Goal: Task Accomplishment & Management: Manage account settings

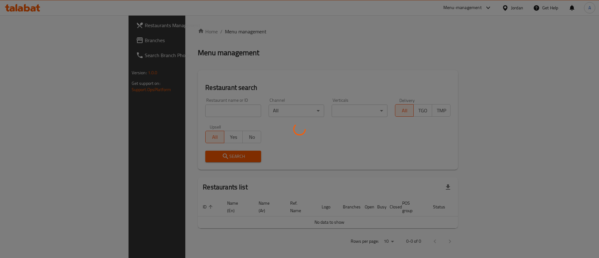
click at [159, 101] on div at bounding box center [299, 129] width 599 height 258
click at [160, 113] on div at bounding box center [299, 129] width 599 height 258
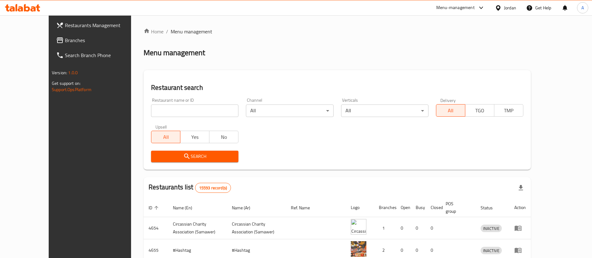
click at [160, 113] on div "Home / Menu management Menu management Restaurant search Restaurant name or ID …" at bounding box center [337, 224] width 387 height 392
click at [160, 113] on input "search" at bounding box center [194, 111] width 87 height 12
type input "sultan"
click button "Search" at bounding box center [194, 157] width 87 height 12
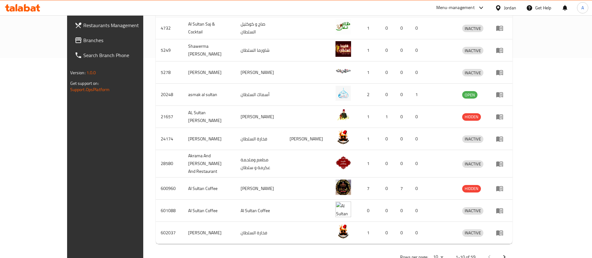
scroll to position [208, 0]
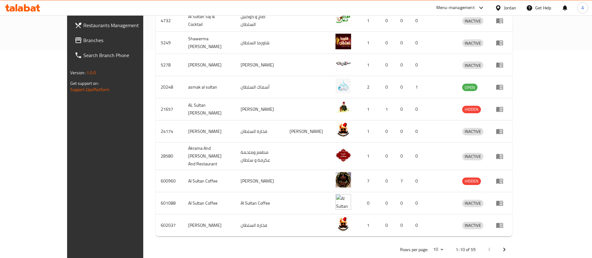
click at [512, 242] on div at bounding box center [497, 249] width 30 height 15
click at [508, 246] on icon "Next page" at bounding box center [504, 249] width 7 height 7
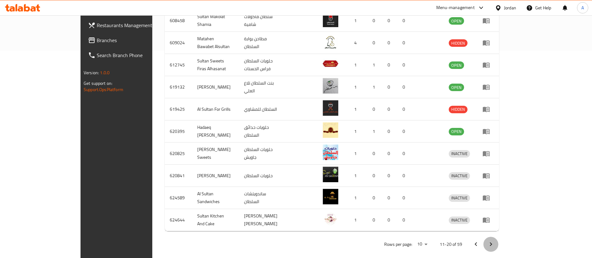
click at [495, 241] on icon "Next page" at bounding box center [490, 244] width 7 height 7
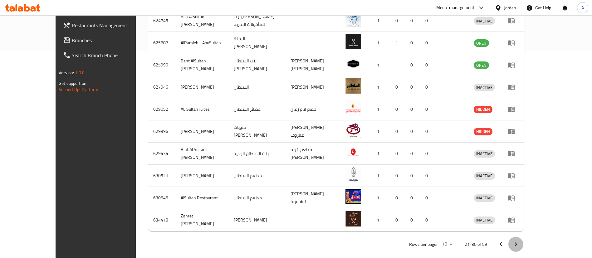
click at [523, 237] on button "Next page" at bounding box center [515, 244] width 15 height 15
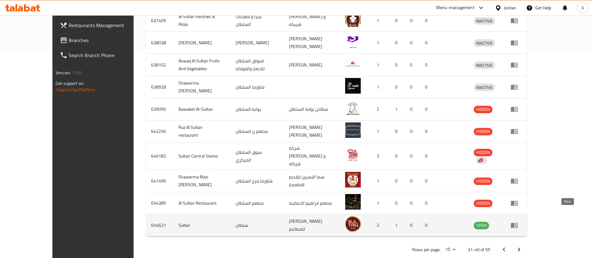
click at [518, 222] on icon "enhanced table" at bounding box center [514, 225] width 7 height 7
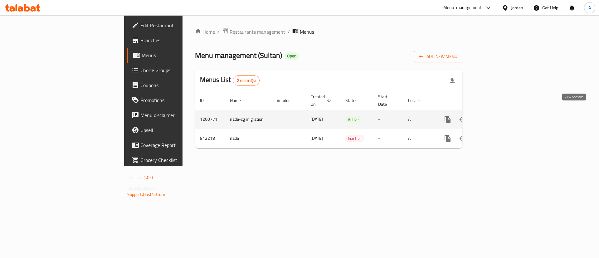
click at [500, 112] on link "enhanced table" at bounding box center [492, 119] width 15 height 15
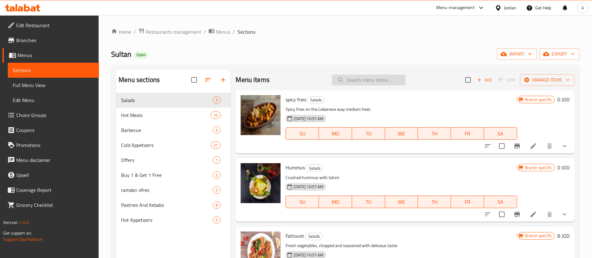
click at [368, 81] on input "search" at bounding box center [369, 80] width 74 height 11
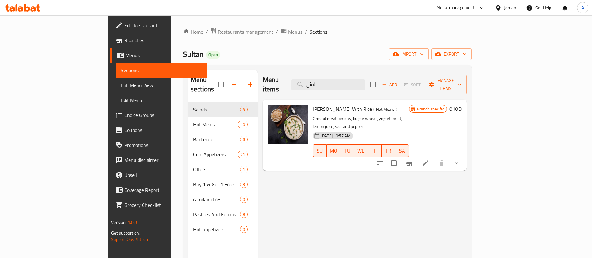
type input "شش"
click at [464, 156] on div at bounding box center [418, 163] width 92 height 15
click at [464, 156] on button "show more" at bounding box center [456, 163] width 15 height 15
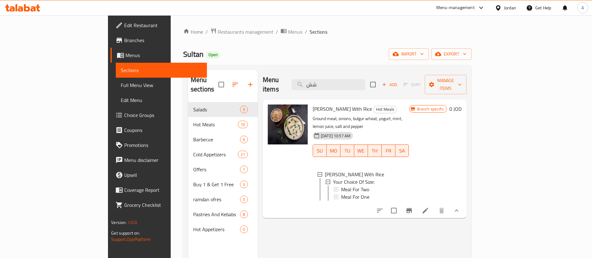
click at [429, 207] on icon at bounding box center [425, 210] width 7 height 7
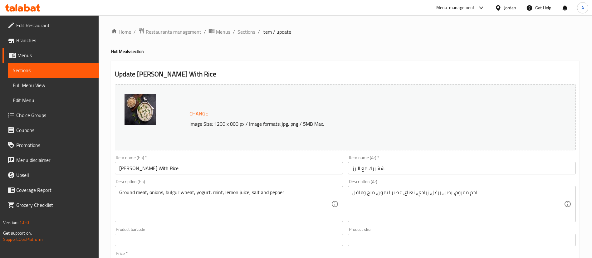
click at [241, 37] on div "Home / Restaurants management / Menus / Sections / item / update Hot Meals sect…" at bounding box center [345, 240] width 468 height 424
click at [245, 31] on span "Sections" at bounding box center [246, 31] width 18 height 7
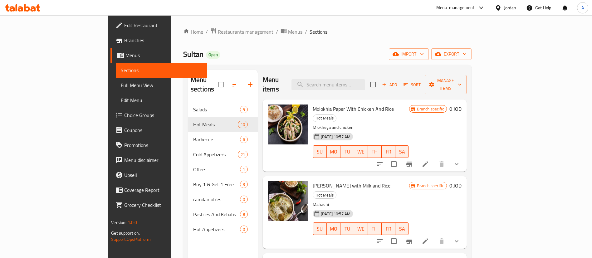
click at [218, 31] on span "Restaurants management" at bounding box center [246, 31] width 56 height 7
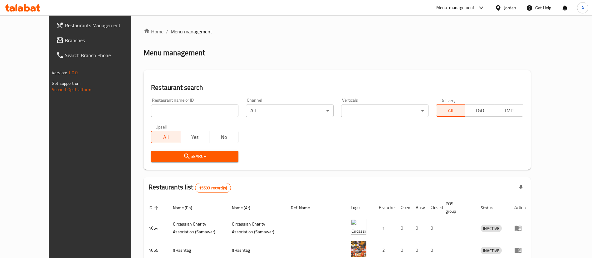
click at [175, 107] on input "search" at bounding box center [194, 111] width 87 height 12
click button "Search" at bounding box center [194, 157] width 87 height 12
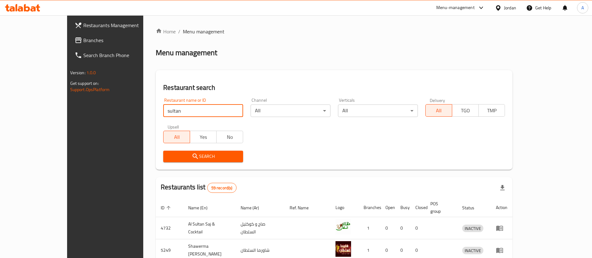
type input "Sultan"
click button "Search" at bounding box center [203, 157] width 80 height 12
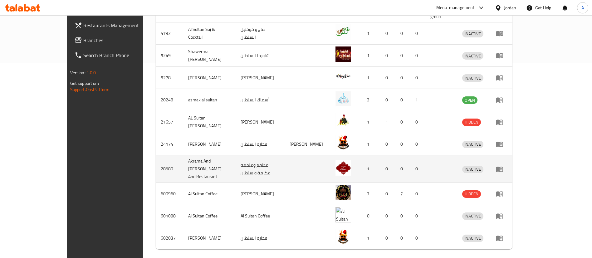
scroll to position [208, 0]
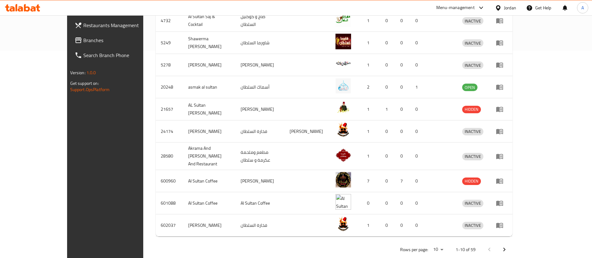
click at [508, 246] on icon "Next page" at bounding box center [504, 249] width 7 height 7
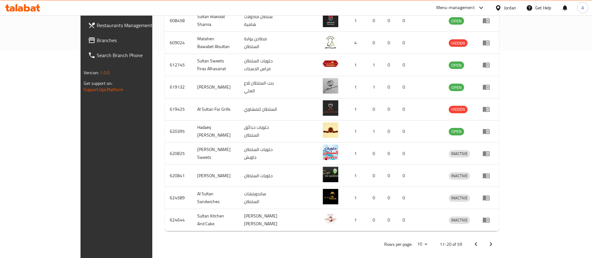
click at [495, 241] on icon "Next page" at bounding box center [490, 244] width 7 height 7
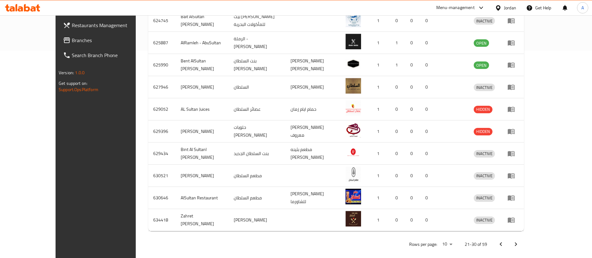
click at [520, 241] on icon "Next page" at bounding box center [515, 244] width 7 height 7
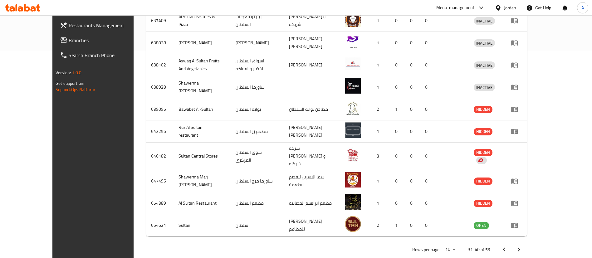
click at [523, 246] on icon "Next page" at bounding box center [518, 249] width 7 height 7
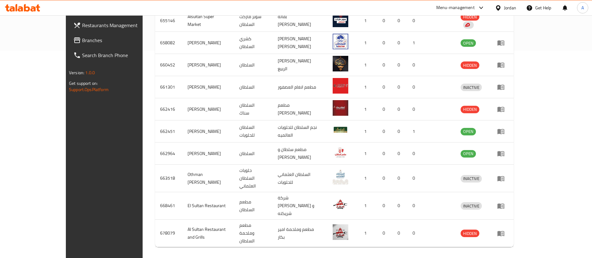
click at [509, 257] on icon "Next page" at bounding box center [505, 260] width 7 height 7
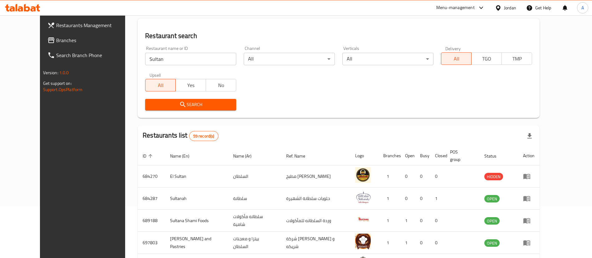
scroll to position [0, 0]
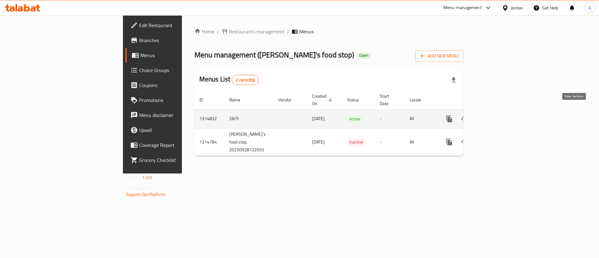
click at [498, 115] on icon "enhanced table" at bounding box center [494, 118] width 7 height 7
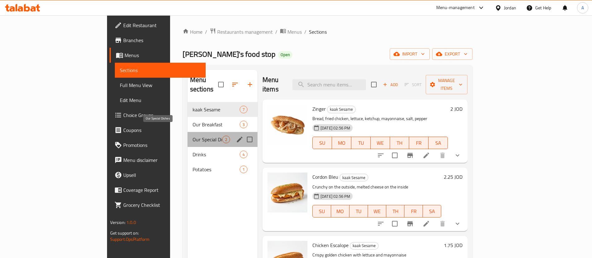
click at [193, 136] on span "Our Special Dishes" at bounding box center [208, 139] width 30 height 7
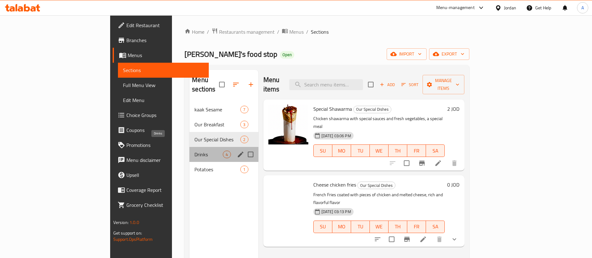
click at [194, 151] on span "Drinks" at bounding box center [208, 154] width 28 height 7
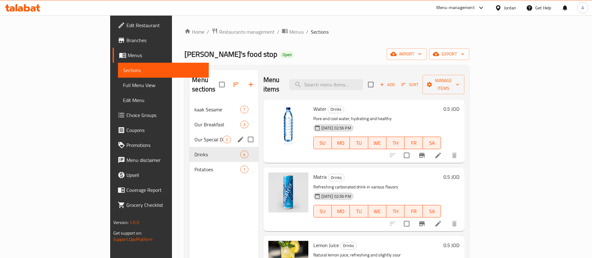
click at [194, 136] on span "Our Special Dishes" at bounding box center [208, 139] width 28 height 7
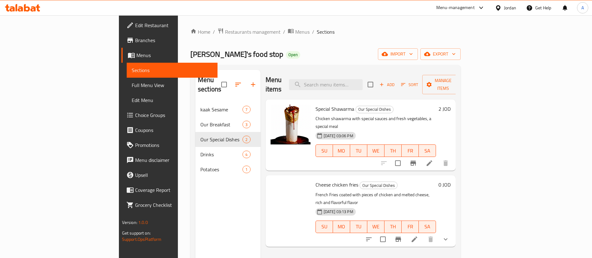
click at [449, 236] on icon "show more" at bounding box center [445, 239] width 7 height 7
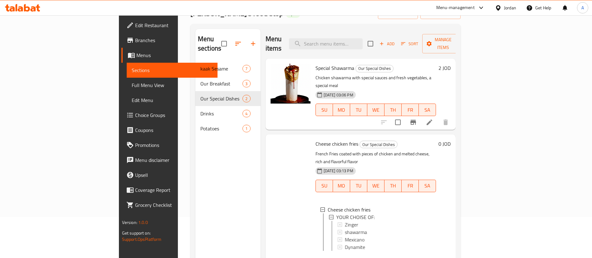
scroll to position [87, 0]
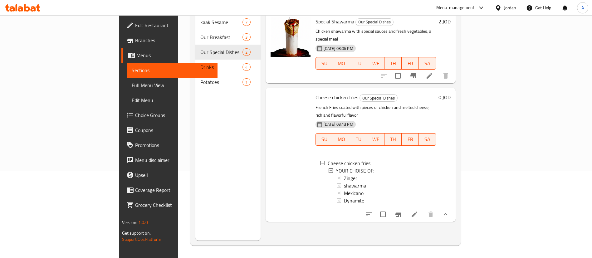
click at [453, 207] on div at bounding box center [407, 214] width 92 height 15
click at [418, 211] on icon at bounding box center [414, 214] width 7 height 7
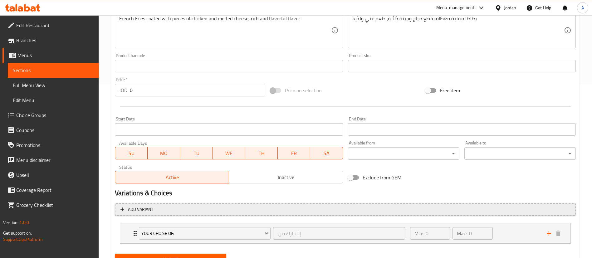
scroll to position [202, 0]
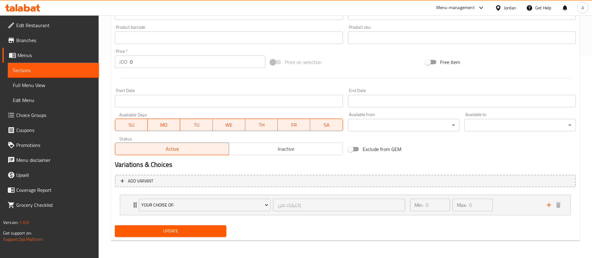
click at [58, 112] on span "Choice Groups" at bounding box center [55, 114] width 78 height 7
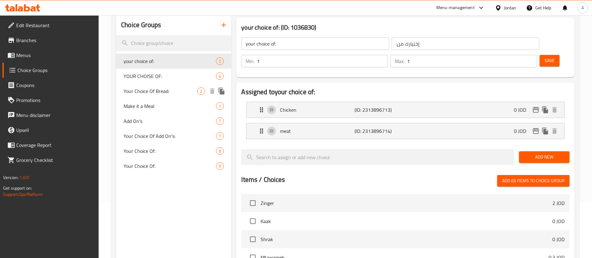
scroll to position [42, 0]
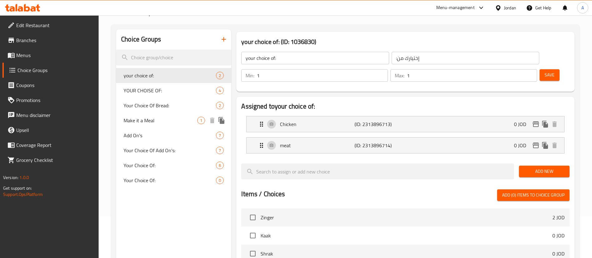
click at [156, 135] on span "Add On's" at bounding box center [170, 135] width 92 height 7
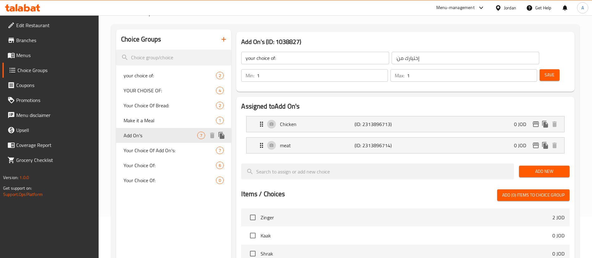
type input "Add On's"
type input "اضافات"
type input "0"
type input "5"
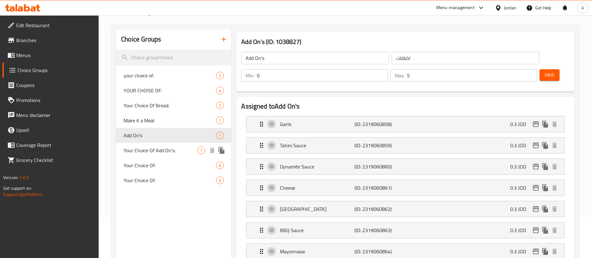
click at [156, 156] on div "Your Choice Of Add On's: 7" at bounding box center [173, 150] width 115 height 15
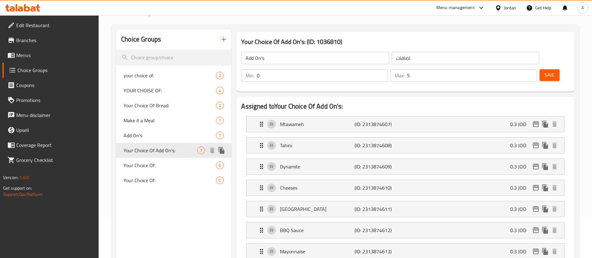
type input "Your Choice Of Add On's:"
type input "إختيارك من الإضافات:"
type input "0"
click at [156, 162] on span "Your Choice Of:" at bounding box center [161, 165] width 74 height 7
type input "Your Choice Of:"
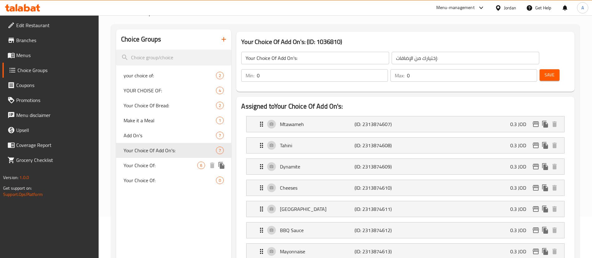
type input "إختيارك من:"
type input "1"
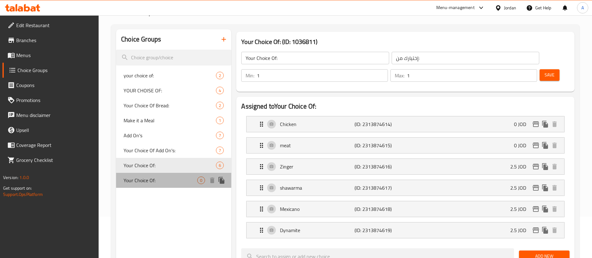
click at [154, 179] on span "Your Choice Of:" at bounding box center [161, 180] width 74 height 7
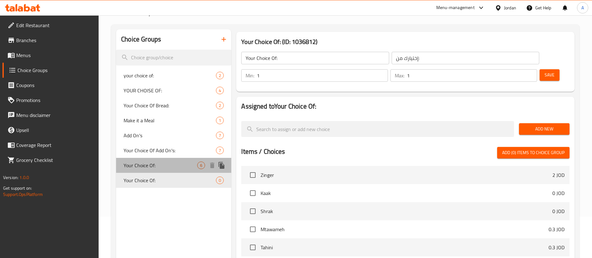
click at [155, 165] on span "Your Choice Of:" at bounding box center [161, 165] width 74 height 7
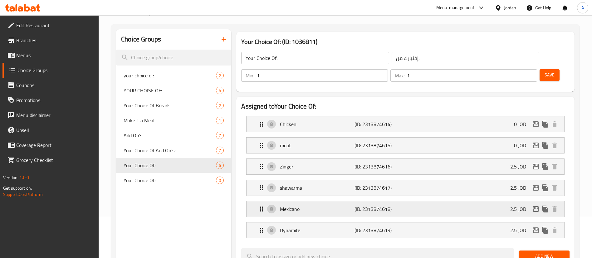
click at [329, 205] on p "Mexicano" at bounding box center [317, 208] width 74 height 7
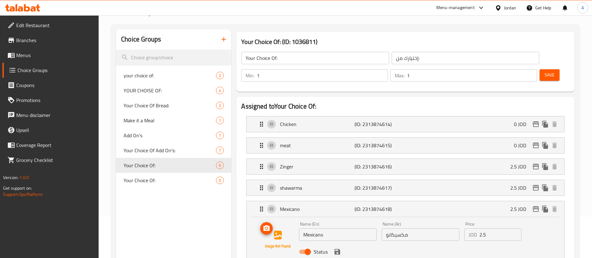
click at [287, 220] on img at bounding box center [278, 240] width 40 height 40
click at [289, 184] on p "shawarma" at bounding box center [317, 187] width 74 height 7
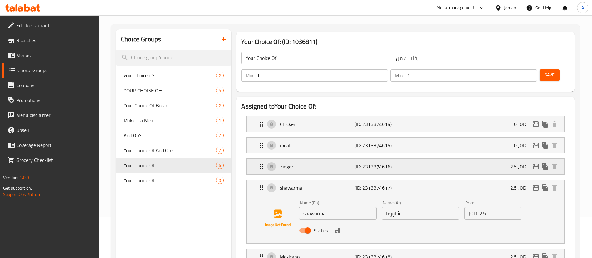
click at [297, 159] on div "Zinger (ID: 2313874616) 2.5 JOD" at bounding box center [407, 167] width 299 height 16
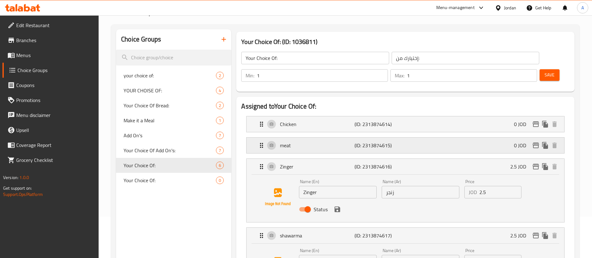
click at [300, 142] on p "meat" at bounding box center [317, 145] width 74 height 7
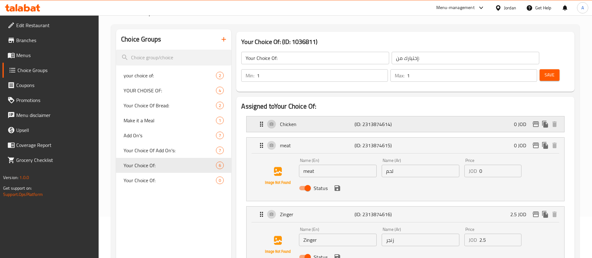
click at [302, 120] on p "Chicken" at bounding box center [317, 123] width 74 height 7
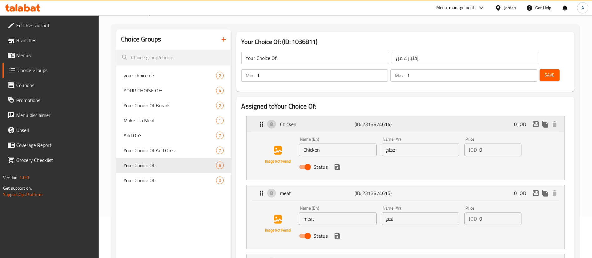
click at [302, 120] on p "Chicken" at bounding box center [317, 123] width 74 height 7
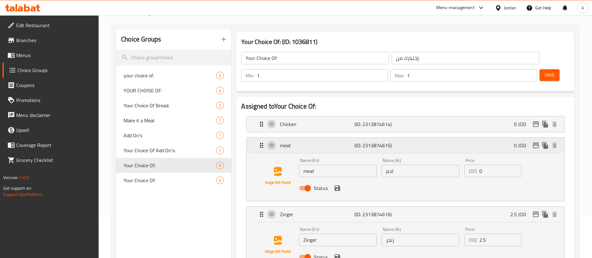
click at [294, 138] on div "meat (ID: 2313874615) 0 JOD" at bounding box center [407, 146] width 299 height 16
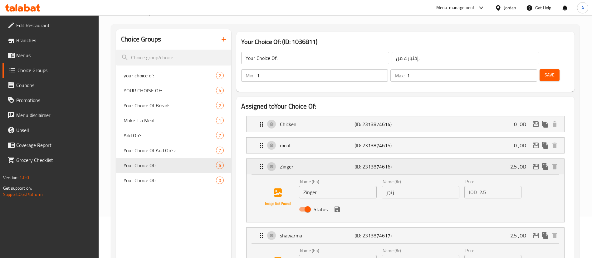
click at [292, 159] on div "Zinger (ID: 2313874616) 2.5 JOD" at bounding box center [407, 167] width 299 height 16
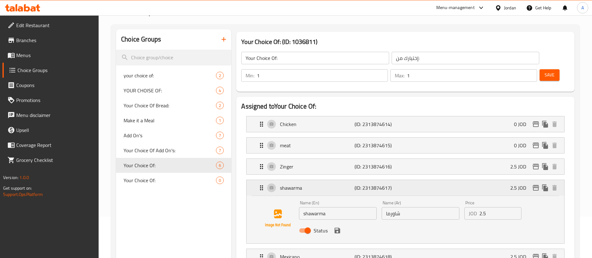
click at [292, 184] on p "shawarma" at bounding box center [317, 187] width 74 height 7
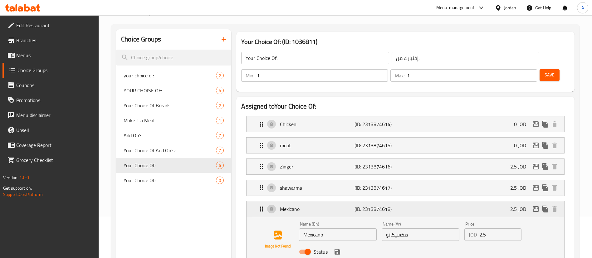
drag, startPoint x: 294, startPoint y: 189, endPoint x: 296, endPoint y: 199, distance: 10.2
click at [294, 205] on p "Mexicano" at bounding box center [317, 208] width 74 height 7
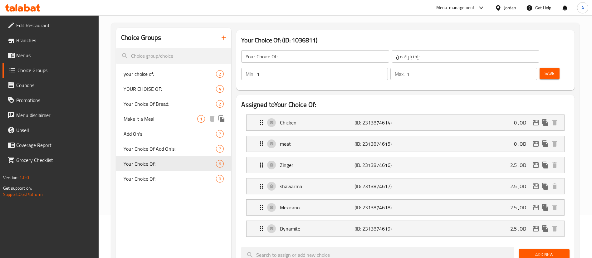
scroll to position [0, 0]
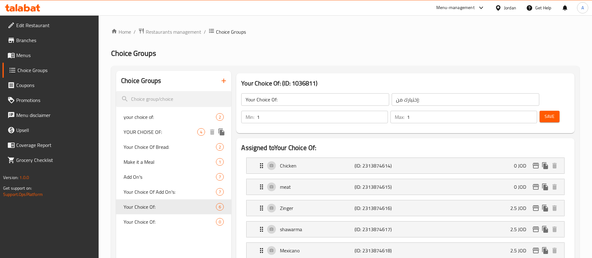
click at [165, 130] on span "YOUR CHOISE OF:" at bounding box center [161, 131] width 74 height 7
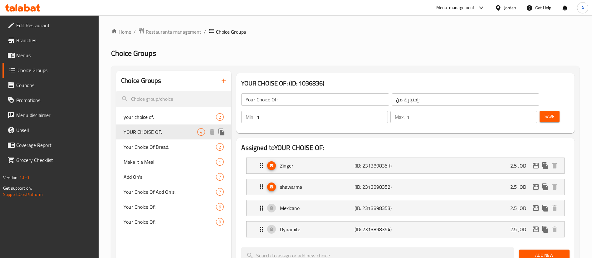
type input "YOUR CHOISE OF:"
type input ":إختيارك من"
type input "0"
click at [409, 200] on div "Mexicano (ID: 2313898353) 2.5 JOD" at bounding box center [407, 208] width 299 height 16
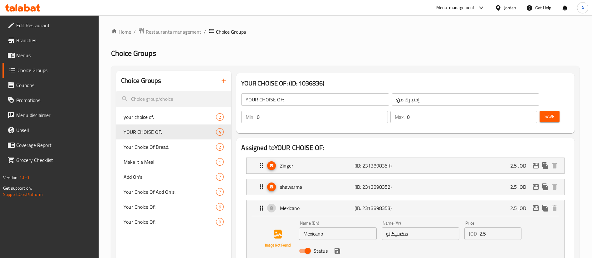
click at [331, 228] on input "Mexicano" at bounding box center [338, 234] width 78 height 12
type input "Mexicano 1"
click at [427, 228] on input "مكسيكانو" at bounding box center [421, 234] width 78 height 12
click at [336, 248] on icon "save" at bounding box center [338, 251] width 6 height 6
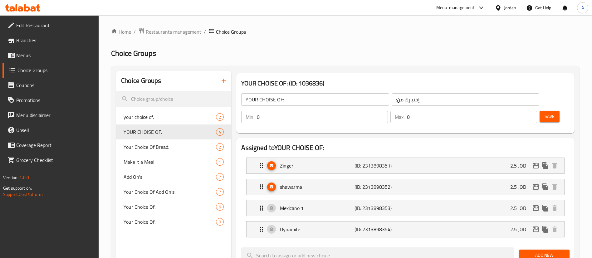
type input "مكسيكانو 1"
click at [541, 111] on button "Save" at bounding box center [550, 117] width 20 height 12
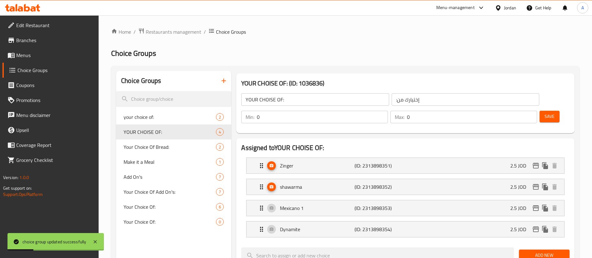
click at [541, 111] on button "Save" at bounding box center [550, 117] width 20 height 12
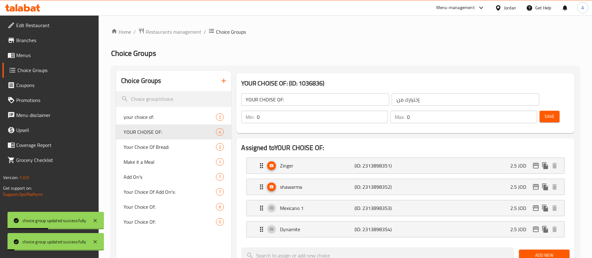
click at [541, 111] on button "Save" at bounding box center [550, 117] width 20 height 12
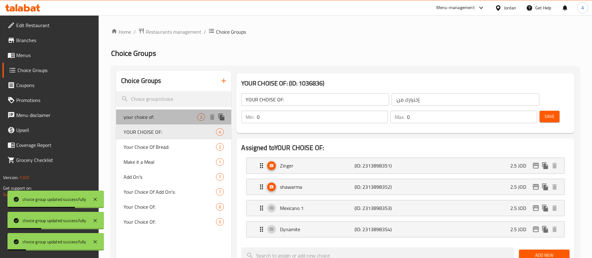
click at [163, 121] on div "your choice of: 2" at bounding box center [173, 117] width 115 height 15
type input "your choice of:"
type input "1"
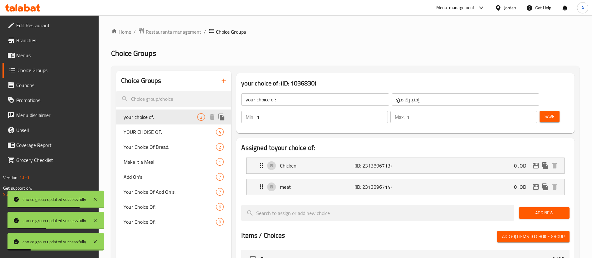
click at [157, 129] on span "YOUR CHOISE OF:" at bounding box center [170, 131] width 92 height 7
type input "YOUR CHOISE OF:"
type input "0"
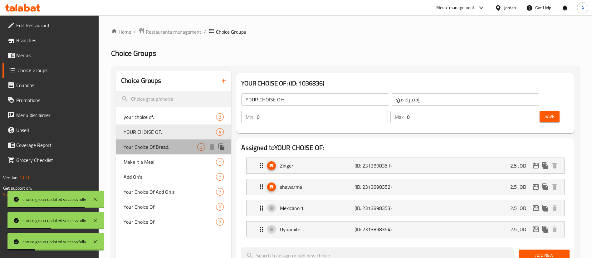
click at [149, 147] on span "Your Choice Of Bread:" at bounding box center [161, 146] width 74 height 7
type input "Your Choice Of Bread:"
type input "اختيارك للخبز"
type input "1"
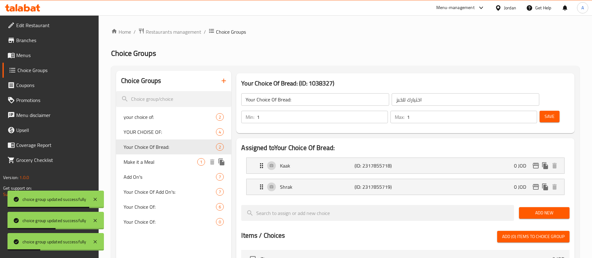
click at [146, 178] on span "Add On's" at bounding box center [170, 176] width 92 height 7
type input "Add On's"
type input "اضافات"
type input "0"
type input "5"
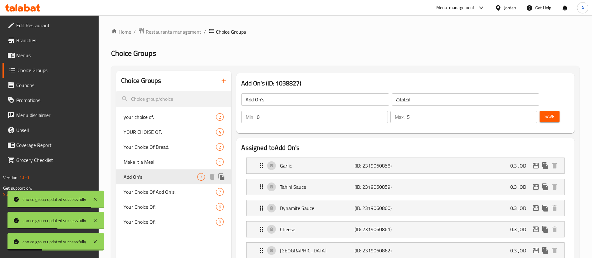
click at [147, 163] on span "Make it a Meal" at bounding box center [170, 161] width 92 height 7
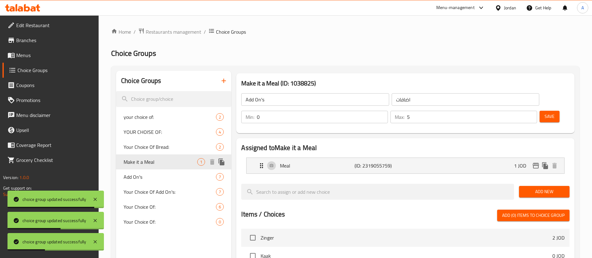
type input "Make it a Meal"
type input "وجبة؟"
type input "1"
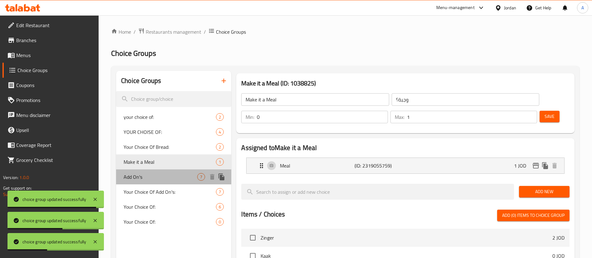
drag, startPoint x: 147, startPoint y: 180, endPoint x: 146, endPoint y: 183, distance: 3.8
click at [147, 180] on span "Add On's" at bounding box center [161, 176] width 74 height 7
type input "Add On's"
type input "اضافات"
type input "5"
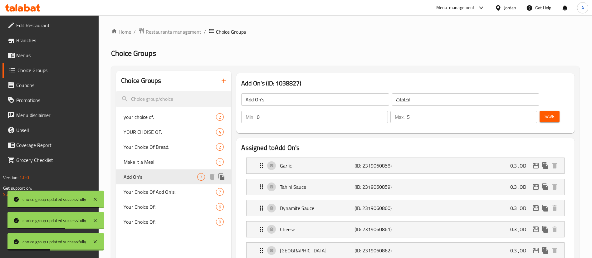
click at [143, 191] on span "Your Choice Of Add On's:" at bounding box center [170, 191] width 92 height 7
type input "Your Choice Of Add On's:"
type input "إختيارك من الإضافات:"
type input "0"
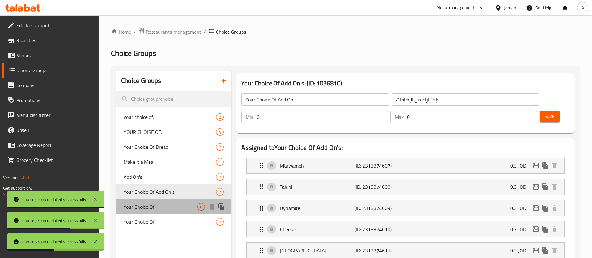
click at [140, 205] on span "Your Choice Of:" at bounding box center [161, 206] width 74 height 7
type input "Your Choice Of:"
type input "إختيارك من:"
type input "1"
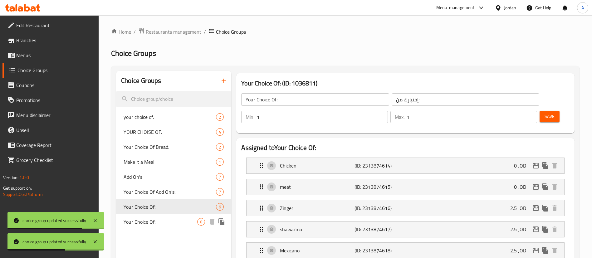
click at [144, 223] on span "Your Choice Of:" at bounding box center [161, 221] width 74 height 7
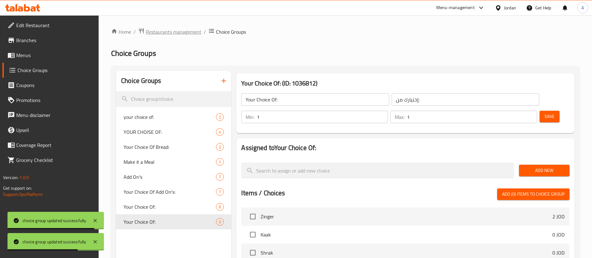
click at [159, 30] on span "Restaurants management" at bounding box center [174, 31] width 56 height 7
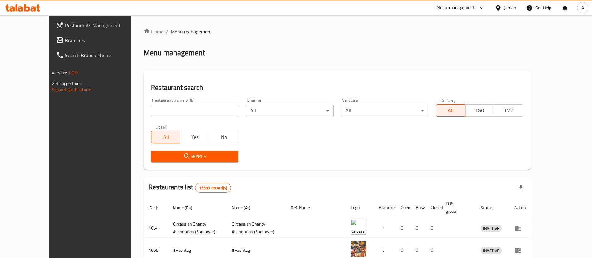
click at [154, 111] on input "search" at bounding box center [194, 111] width 87 height 12
click at [257, 48] on div "Menu management" at bounding box center [337, 53] width 387 height 10
drag, startPoint x: 190, startPoint y: 107, endPoint x: 196, endPoint y: 108, distance: 6.3
click at [195, 108] on input "search" at bounding box center [194, 111] width 87 height 12
type input "baraa cookies"
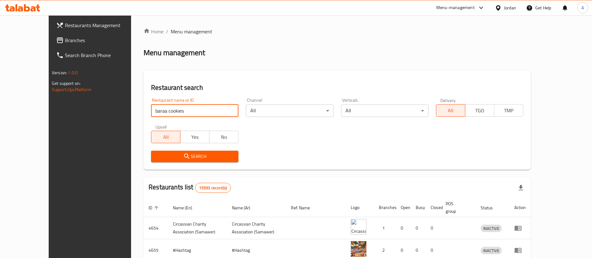
click button "Search" at bounding box center [194, 157] width 87 height 12
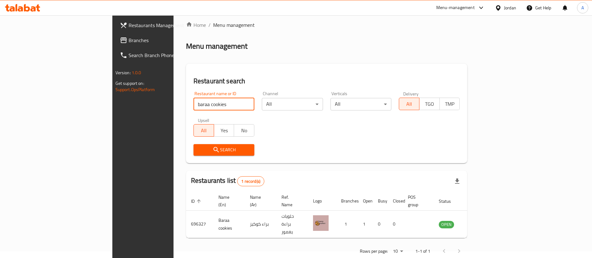
scroll to position [8, 0]
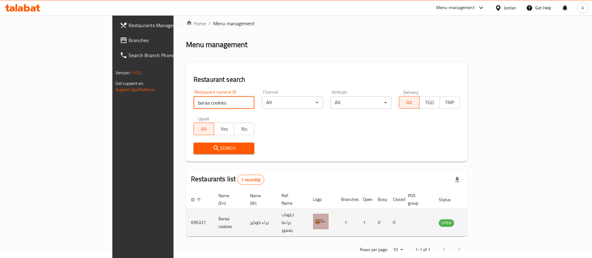
click at [488, 209] on td "enhanced table" at bounding box center [478, 222] width 22 height 27
click at [479, 220] on icon "enhanced table" at bounding box center [475, 222] width 7 height 5
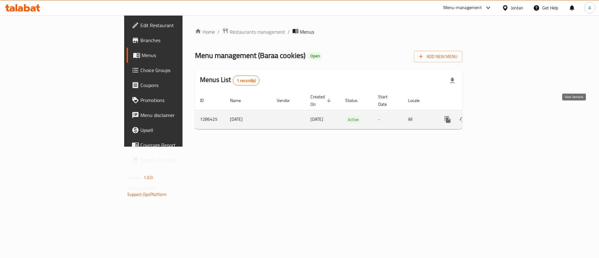
click at [497, 116] on icon "enhanced table" at bounding box center [492, 119] width 7 height 7
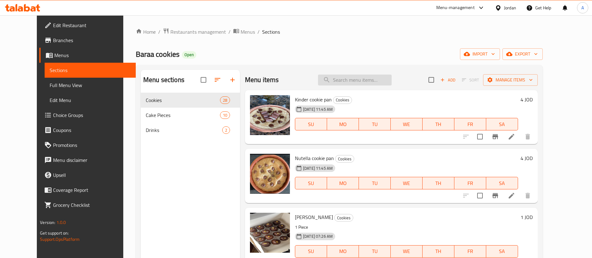
click at [351, 81] on input "search" at bounding box center [355, 80] width 74 height 11
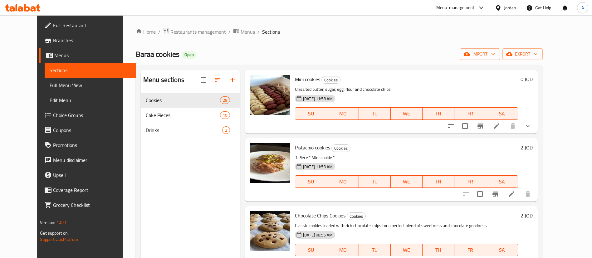
scroll to position [94, 0]
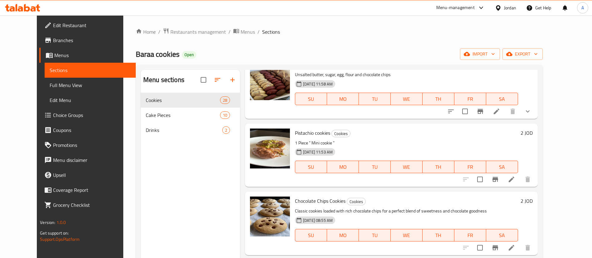
type input "cookies"
click at [515, 177] on icon at bounding box center [511, 179] width 7 height 7
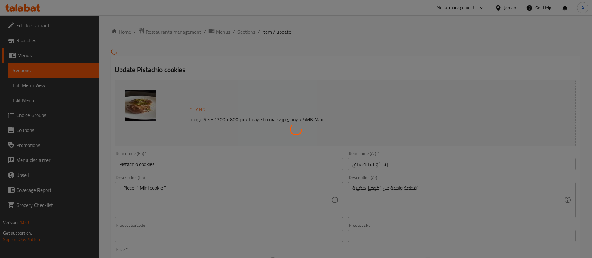
drag, startPoint x: 186, startPoint y: 196, endPoint x: 182, endPoint y: 193, distance: 5.4
click at [183, 194] on div at bounding box center [296, 129] width 592 height 258
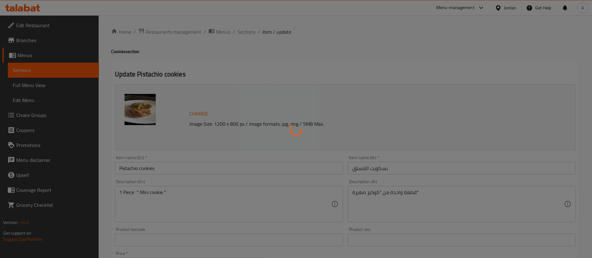
click at [182, 190] on div at bounding box center [296, 129] width 592 height 258
click at [186, 191] on div at bounding box center [296, 129] width 592 height 258
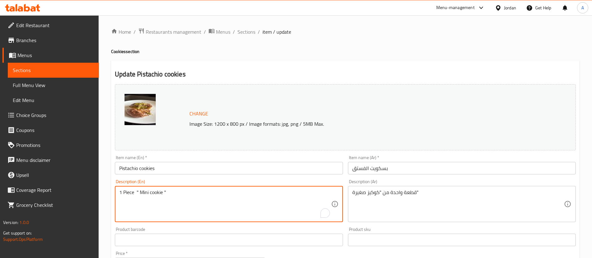
drag, startPoint x: 174, startPoint y: 192, endPoint x: 143, endPoint y: 192, distance: 30.6
type textarea "1 Piece"
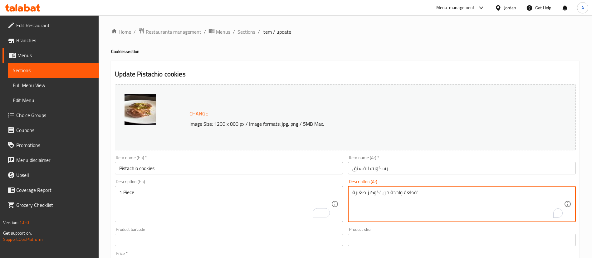
drag, startPoint x: 389, startPoint y: 192, endPoint x: 353, endPoint y: 191, distance: 36.5
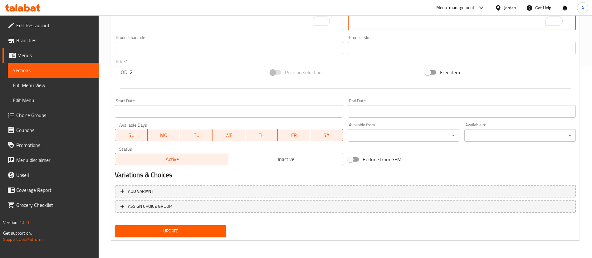
type textarea "قطعة واحدة ""
click at [160, 227] on button "Update" at bounding box center [170, 231] width 111 height 12
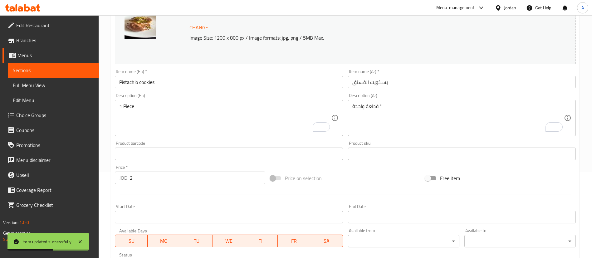
scroll to position [5, 0]
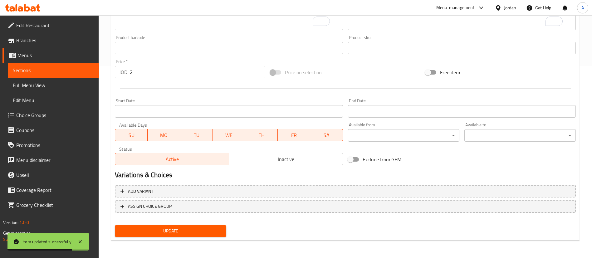
click at [178, 233] on span "Update" at bounding box center [170, 231] width 101 height 8
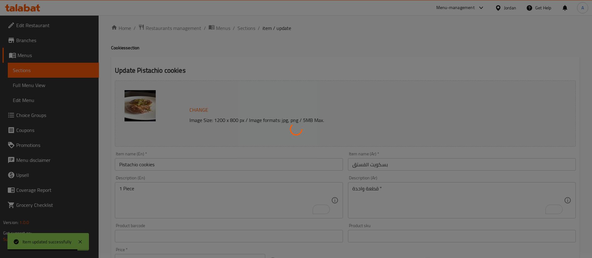
scroll to position [0, 0]
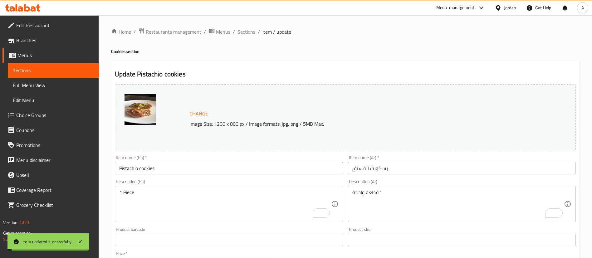
click at [246, 34] on span "Sections" at bounding box center [246, 31] width 18 height 7
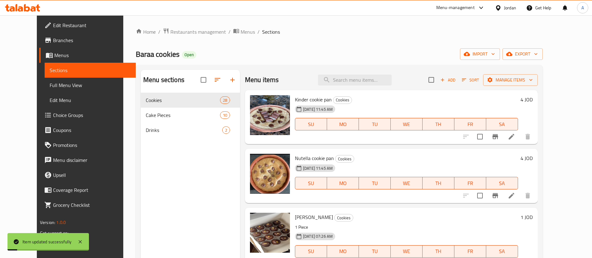
click at [374, 86] on div "Menu items Add Sort Manage items" at bounding box center [391, 80] width 293 height 20
drag, startPoint x: 375, startPoint y: 80, endPoint x: 381, endPoint y: 76, distance: 6.4
click at [375, 80] on input "search" at bounding box center [355, 80] width 74 height 11
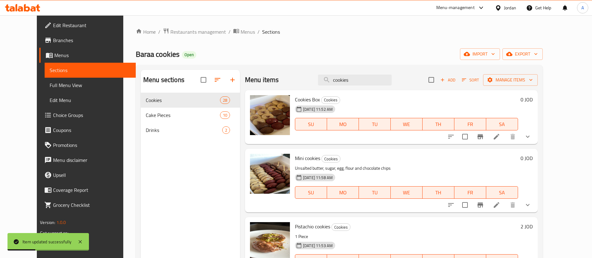
drag, startPoint x: 381, startPoint y: 78, endPoint x: 273, endPoint y: 80, distance: 107.7
click at [273, 80] on div "Menu items cookies Add Sort Manage items" at bounding box center [391, 80] width 293 height 20
type input "cookies"
drag, startPoint x: 412, startPoint y: 42, endPoint x: 392, endPoint y: 120, distance: 80.7
click at [412, 42] on div "Home / Restaurants management / Menus / Sections Baraa cookies Open import expo…" at bounding box center [339, 180] width 407 height 305
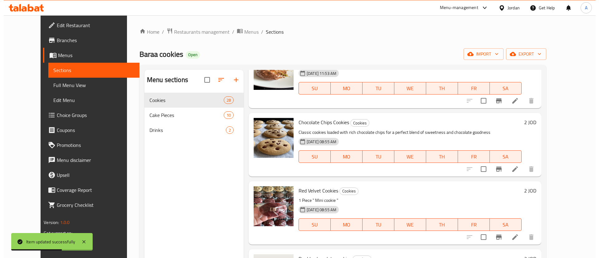
scroll to position [187, 0]
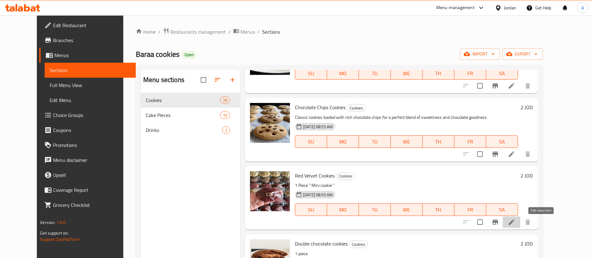
click at [515, 223] on icon at bounding box center [511, 221] width 7 height 7
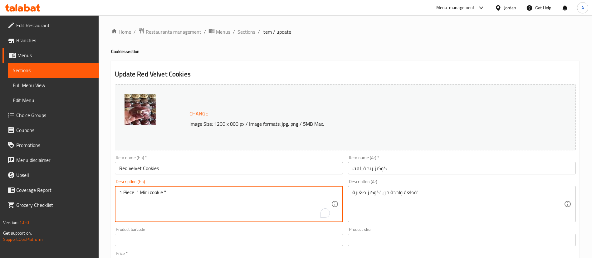
drag, startPoint x: 179, startPoint y: 197, endPoint x: 138, endPoint y: 192, distance: 41.2
type textarea "1 Piece"
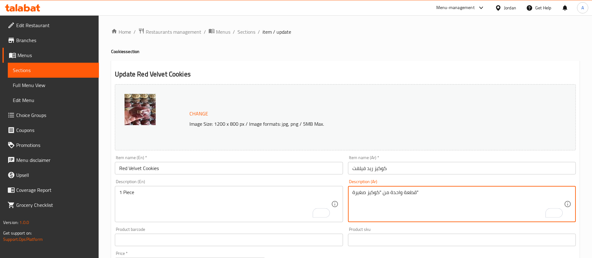
drag, startPoint x: 389, startPoint y: 192, endPoint x: 353, endPoint y: 190, distance: 35.7
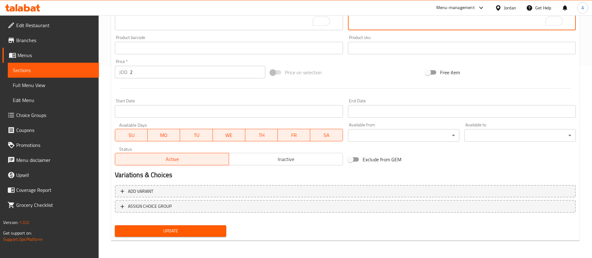
type textarea "قطعة واحدة ""
click at [169, 226] on button "Update" at bounding box center [170, 231] width 111 height 12
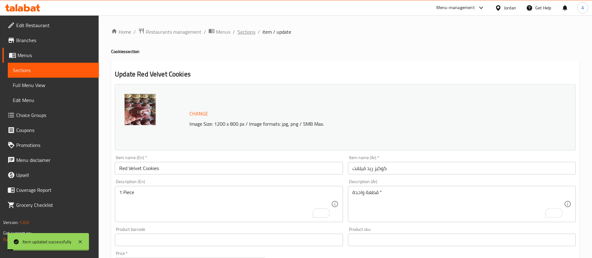
click at [245, 33] on span "Sections" at bounding box center [246, 31] width 18 height 7
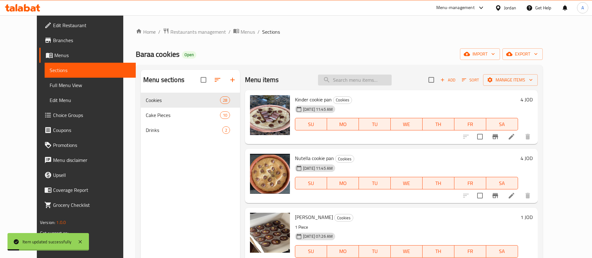
drag, startPoint x: 363, startPoint y: 68, endPoint x: 366, endPoint y: 78, distance: 10.4
click at [363, 69] on div "Menu sections Cookies 28 Cake Pieces 10 Drinks 2 Menu items Add Sort Manage ite…" at bounding box center [339, 199] width 407 height 268
click at [366, 79] on input "search" at bounding box center [355, 80] width 74 height 11
paste input "cookies"
type input "cookies"
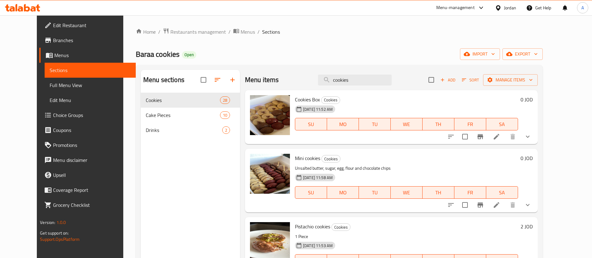
drag, startPoint x: 393, startPoint y: 74, endPoint x: 291, endPoint y: 83, distance: 102.1
click at [291, 83] on div "Menu items cookies Add Sort Manage items" at bounding box center [391, 80] width 293 height 20
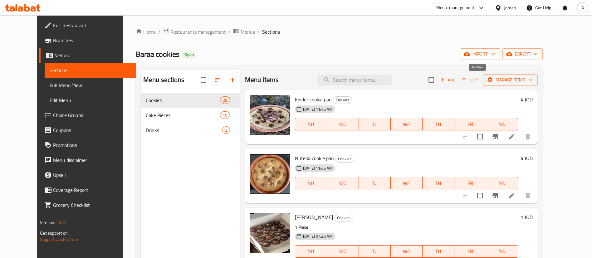
click at [456, 79] on span "Add" at bounding box center [447, 79] width 17 height 7
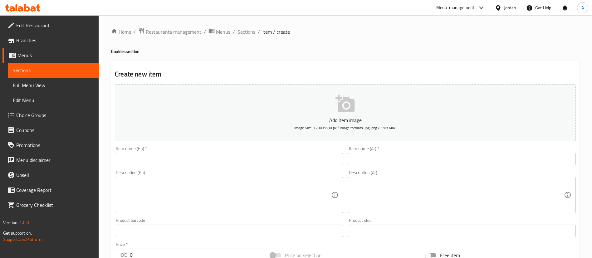
click at [264, 157] on input "text" at bounding box center [229, 159] width 228 height 12
paste input "cookies"
type input "cookies"
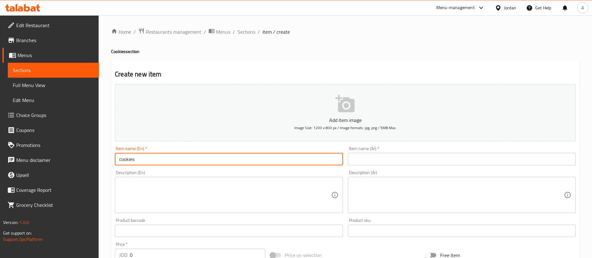
drag, startPoint x: 235, startPoint y: 159, endPoint x: 73, endPoint y: 143, distance: 162.1
click at [92, 151] on div "Edit Restaurant Branches Menus Sections Full Menu View Edit Menu Choice Groups …" at bounding box center [296, 228] width 592 height 426
paste input "Nutella cookies"
type input "Nutella cookies"
click at [367, 160] on input "text" at bounding box center [462, 159] width 228 height 12
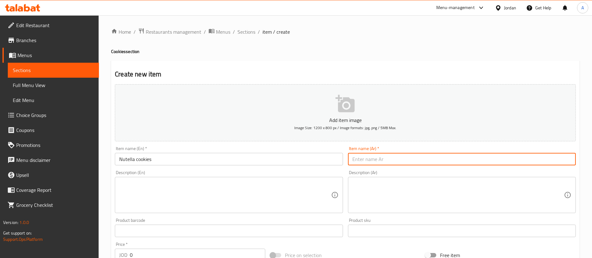
paste input "كوكيز نوتيلا"
type input "كوكيز نوتيلا"
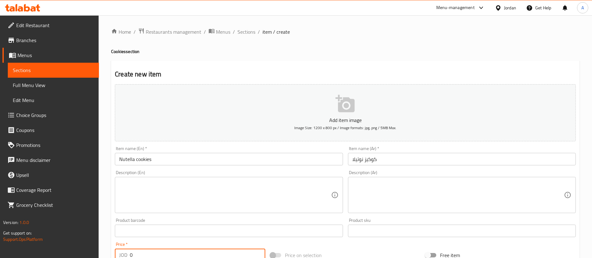
drag, startPoint x: 148, startPoint y: 257, endPoint x: 70, endPoint y: 251, distance: 78.9
click at [86, 258] on div "Edit Restaurant Branches Menus Sections Full Menu View Edit Menu Choice Groups …" at bounding box center [296, 228] width 592 height 426
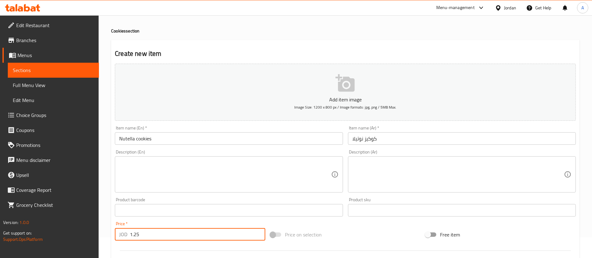
type input "1.25"
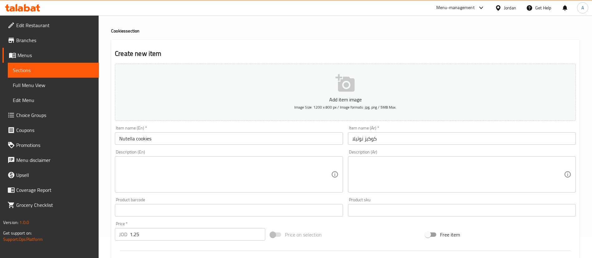
click at [482, 51] on h2 "Create new item" at bounding box center [345, 53] width 461 height 9
click at [228, 178] on textarea at bounding box center [225, 175] width 212 height 30
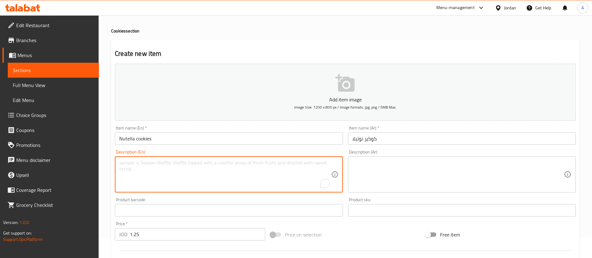
type textarea "R"
drag, startPoint x: 176, startPoint y: 161, endPoint x: 102, endPoint y: 160, distance: 74.0
click at [73, 166] on div "Edit Restaurant Branches Menus Sections Full Menu View Edit Menu Choice Groups …" at bounding box center [296, 208] width 592 height 426
type textarea "1 Piece, Regular Size"
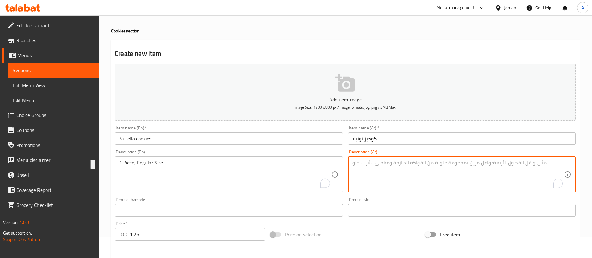
click at [382, 183] on textarea "To enrich screen reader interactions, please activate Accessibility in Grammarl…" at bounding box center [458, 175] width 212 height 30
paste textarea "قطعة واحدة، الحجم العادي"
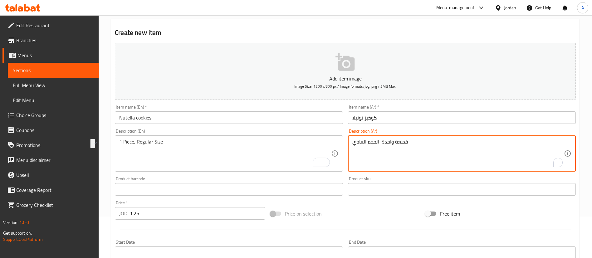
scroll to position [67, 0]
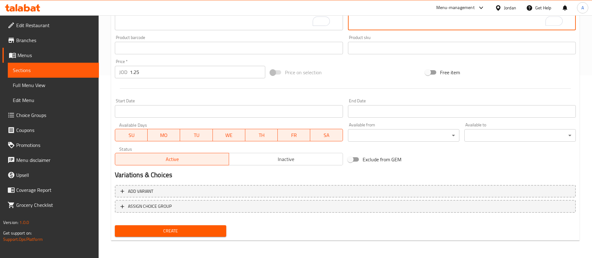
type textarea "قطعة واحدة، الحجم العادي"
click at [177, 231] on span "Create" at bounding box center [170, 231] width 101 height 8
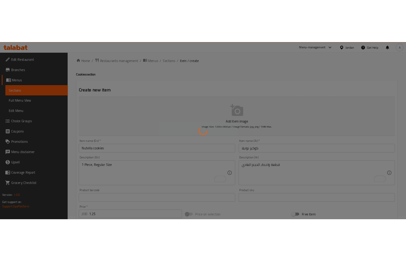
scroll to position [0, 0]
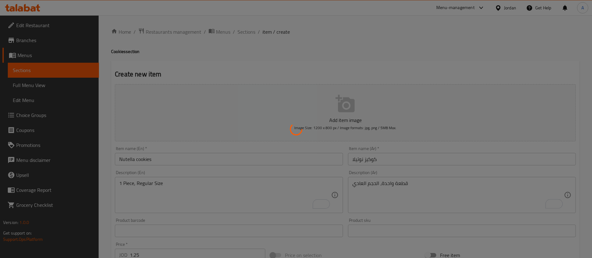
type input "0"
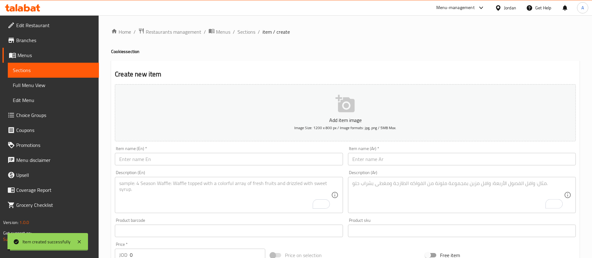
drag, startPoint x: 245, startPoint y: 33, endPoint x: 467, endPoint y: 23, distance: 222.7
click at [245, 32] on span "Sections" at bounding box center [246, 31] width 18 height 7
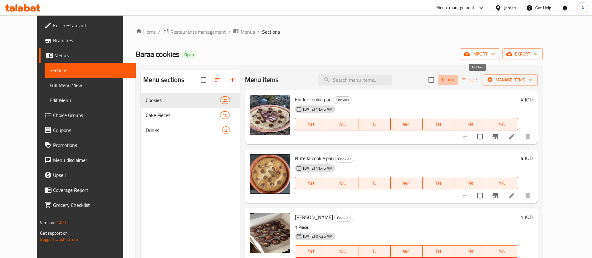
click at [456, 81] on span "Add" at bounding box center [447, 79] width 17 height 7
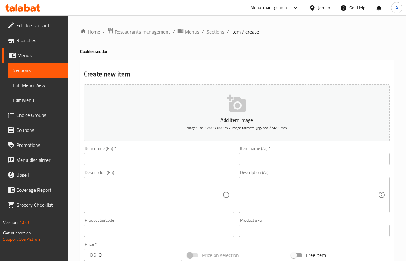
click at [225, 30] on ol "Home / Restaurants management / Menus / Sections / item / create" at bounding box center [237, 32] width 314 height 8
drag, startPoint x: 222, startPoint y: 30, endPoint x: 214, endPoint y: 40, distance: 12.6
click at [222, 31] on span "Sections" at bounding box center [216, 31] width 18 height 7
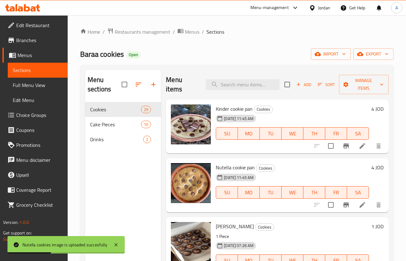
click at [310, 84] on span "Add" at bounding box center [304, 84] width 17 height 7
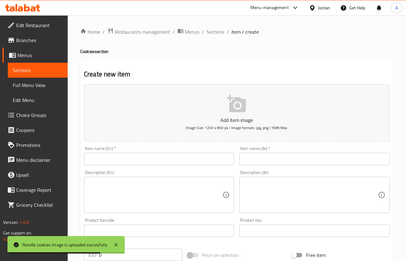
click at [176, 152] on div "Item name (En)   * Item name (En) *" at bounding box center [159, 155] width 150 height 19
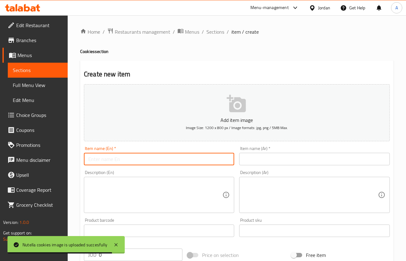
paste input "Chocolate chip cookie"
click at [172, 157] on input "text" at bounding box center [159, 159] width 150 height 12
type input "Chocolate chip cookie"
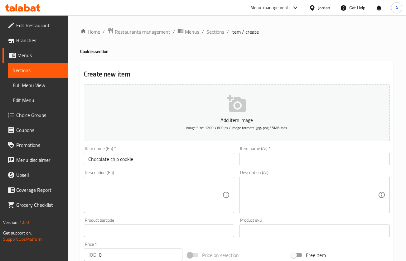
click at [281, 154] on div "Item name (Ar)   * Item name (Ar) *" at bounding box center [314, 155] width 150 height 19
click at [281, 156] on input "text" at bounding box center [314, 159] width 150 height 12
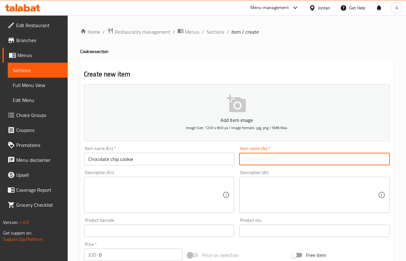
paste input "كعكة الشوكولاتة"
type input "كعكة الشوكولاتة"
click at [261, 221] on div "Product sku Product sku" at bounding box center [314, 227] width 150 height 19
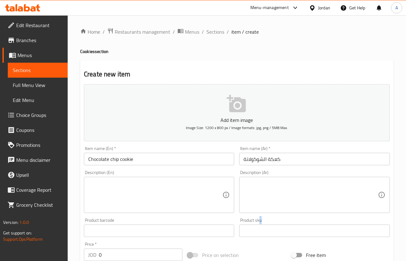
click at [263, 203] on textarea at bounding box center [311, 195] width 134 height 30
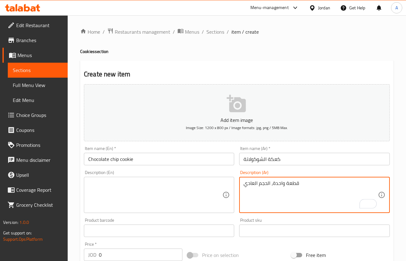
click at [286, 184] on textarea "قطعة واحدة، الحجم العادي" at bounding box center [311, 195] width 134 height 30
type textarea "قطعة واحدة، الحجم العادي"
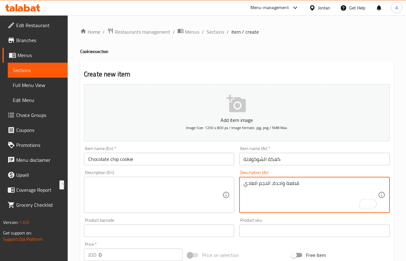
click at [178, 193] on textarea at bounding box center [155, 195] width 134 height 30
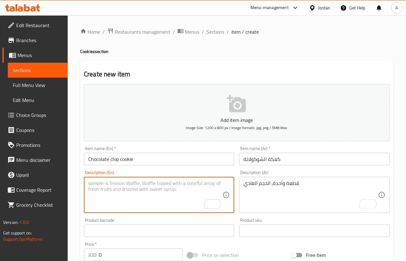
paste textarea "1 Piece, Regular Size"
drag, startPoint x: 148, startPoint y: 185, endPoint x: 62, endPoint y: 179, distance: 86.0
click at [66, 180] on div "Edit Restaurant Branches Menus Sections Full Menu View Edit Menu Choice Groups …" at bounding box center [203, 228] width 406 height 426
type textarea "1 Piece, Regular Size"
click at [75, 250] on div "Home / Restaurants management / Menus / Sections / item / create Cookies sectio…" at bounding box center [237, 228] width 339 height 426
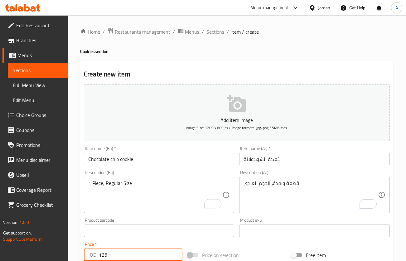
type input "125"
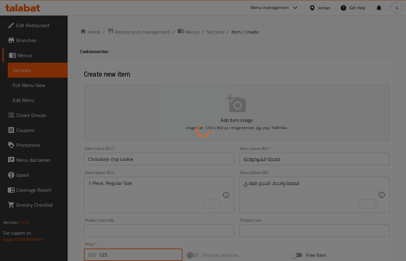
type input "0"
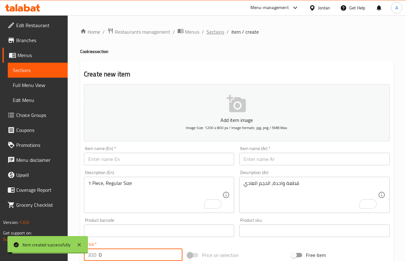
click at [221, 34] on span "Sections" at bounding box center [216, 31] width 18 height 7
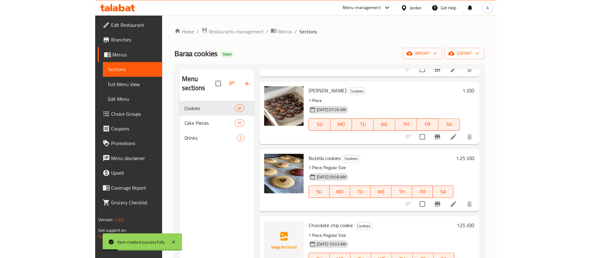
scroll to position [234, 0]
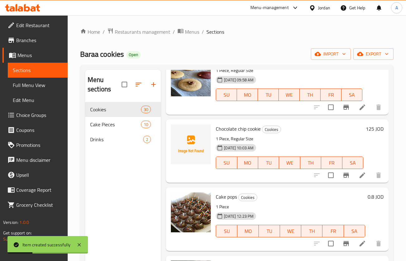
click at [366, 130] on h6 "125 JOD" at bounding box center [375, 129] width 18 height 9
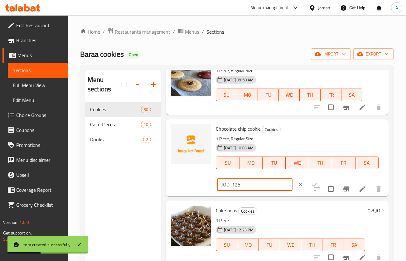
drag, startPoint x: 248, startPoint y: 188, endPoint x: 254, endPoint y: 182, distance: 8.0
click at [247, 187] on input "125" at bounding box center [262, 185] width 61 height 12
type input "1.25"
click at [308, 184] on button "ok" at bounding box center [315, 185] width 14 height 14
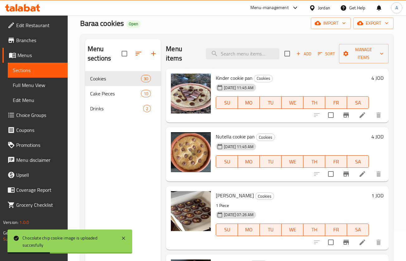
scroll to position [0, 0]
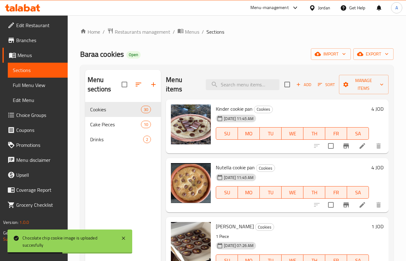
click at [308, 81] on span "Add" at bounding box center [304, 84] width 17 height 7
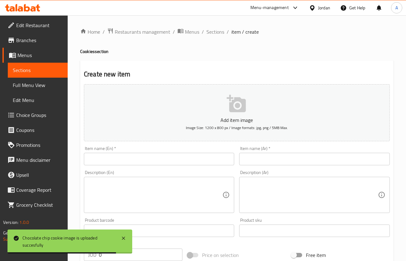
click at [213, 155] on input "text" at bounding box center [159, 159] width 150 height 12
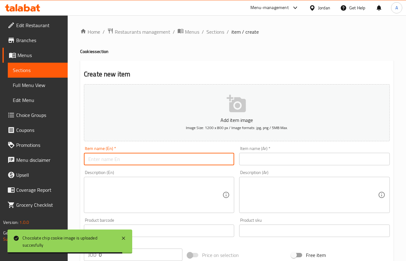
paste input "Double chocolate cookie"
type input "Double chocolate cookie"
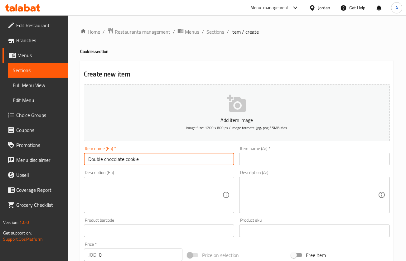
click at [272, 160] on input "text" at bounding box center [314, 159] width 150 height 12
paste input "كوكي شوكولاتة دوبل"
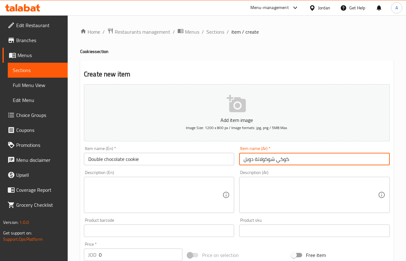
type input "كوكي شوكولاتة دوبل"
click at [162, 195] on textarea at bounding box center [155, 195] width 134 height 30
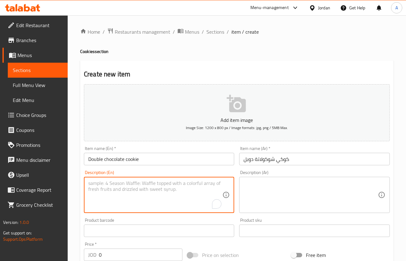
paste textarea "كوكي شوكولاتة دوبل"
type textarea "كوكي شوكولاتة دوبل"
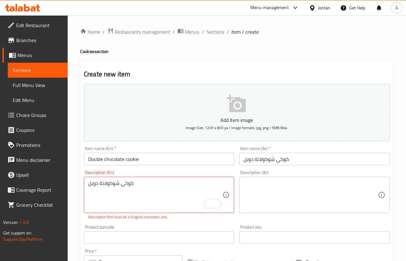
drag, startPoint x: 165, startPoint y: 179, endPoint x: 69, endPoint y: 179, distance: 96.4
click at [73, 180] on div "Home / Restaurants management / Menus / Sections / item / create Cookies sectio…" at bounding box center [237, 231] width 339 height 433
click at [111, 188] on textarea "كوكي شوكولاتة دوبل" at bounding box center [155, 195] width 134 height 30
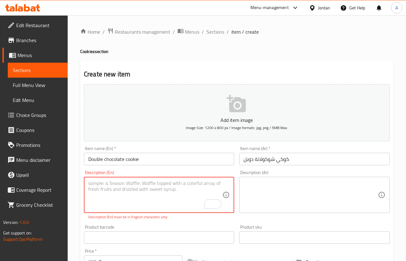
paste textarea "1 Piece, Regular Size"
drag, startPoint x: 91, startPoint y: 182, endPoint x: 59, endPoint y: 182, distance: 31.8
click at [61, 180] on div "Edit Restaurant Branches Menus Sections Full Menu View Edit Menu Choice Groups …" at bounding box center [203, 231] width 406 height 433
type textarea "1 Piece, Regular Size"
click at [277, 180] on div "Description (Ar)" at bounding box center [314, 195] width 150 height 36
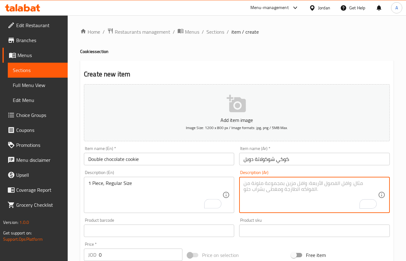
paste textarea "قطعة واحدة، الحجم العادي"
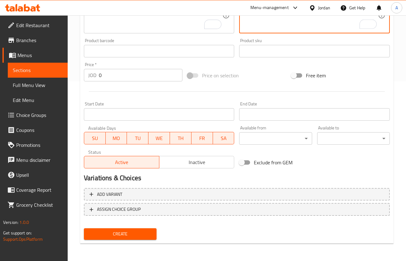
type textarea "قطعة واحدة، الحجم العادي"
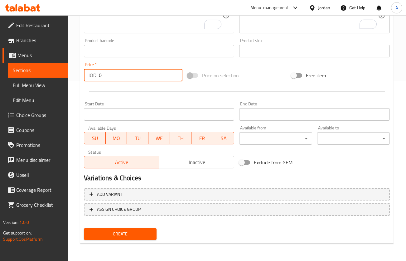
drag, startPoint x: 87, startPoint y: 80, endPoint x: 52, endPoint y: 81, distance: 35.0
click at [52, 81] on div "Edit Restaurant Branches Menus Sections Full Menu View Edit Menu Choice Groups …" at bounding box center [203, 49] width 406 height 426
type input "1.25"
click at [84, 228] on button "Create" at bounding box center [120, 234] width 73 height 12
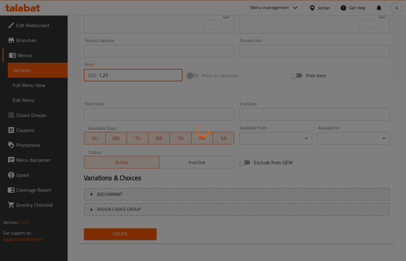
scroll to position [5, 0]
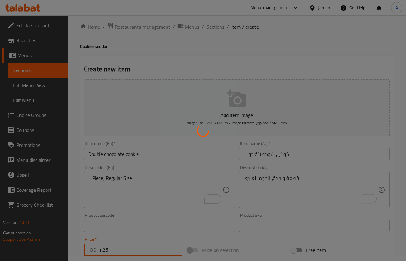
type input "0"
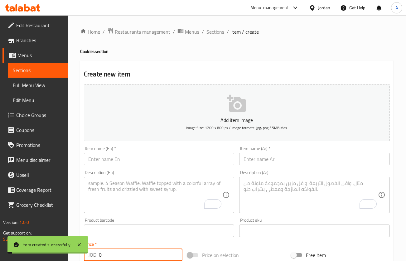
drag, startPoint x: 207, startPoint y: 31, endPoint x: 212, endPoint y: 22, distance: 10.5
click at [207, 31] on span "Sections" at bounding box center [216, 31] width 18 height 7
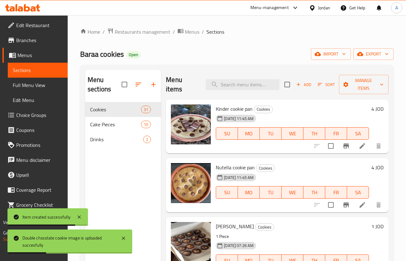
click at [308, 86] on span "Add" at bounding box center [304, 84] width 17 height 7
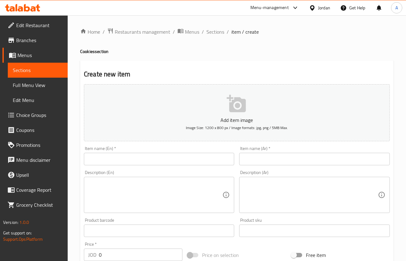
click at [112, 164] on input "text" at bounding box center [159, 159] width 150 height 12
paste input "Lotus double chocolate"
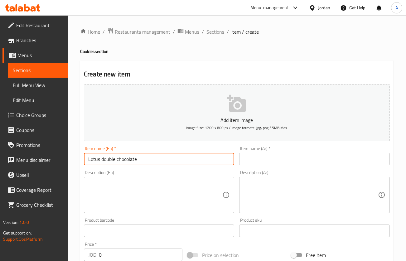
type input "Lotus double chocolate"
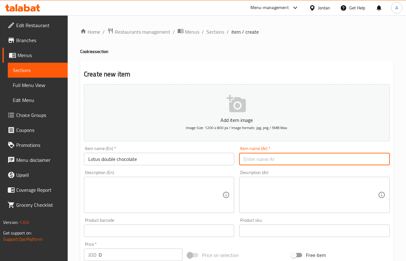
drag, startPoint x: 281, startPoint y: 162, endPoint x: 285, endPoint y: 157, distance: 6.0
click at [281, 161] on input "text" at bounding box center [314, 159] width 150 height 12
paste input "لوتس دوبل شوكولاتة"
type input "لوتس دوبل شوكولاتة"
click at [139, 191] on textarea at bounding box center [155, 195] width 134 height 30
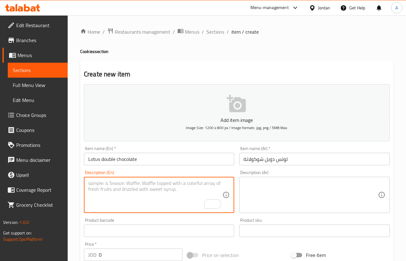
paste textarea "1 Piece, Regular Size"
type textarea "1 Piece, Regular Size"
click at [267, 185] on textarea at bounding box center [311, 195] width 134 height 30
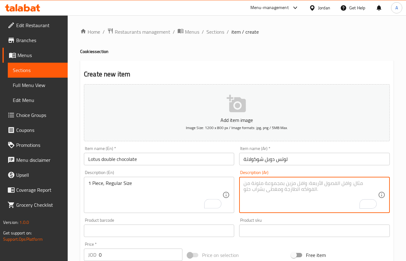
paste textarea "كوكي شوكولاتة دوبل"
type textarea "كوكي شوكولاتة دوبل"
drag, startPoint x: 272, startPoint y: 185, endPoint x: 190, endPoint y: 180, distance: 81.3
click at [191, 181] on div "Add item image Image Size: 1200 x 800 px / Image formats: jpg, png / 5MB Max. I…" at bounding box center [236, 216] width 311 height 269
paste textarea "قطعة واحدة، الحجم العادي"
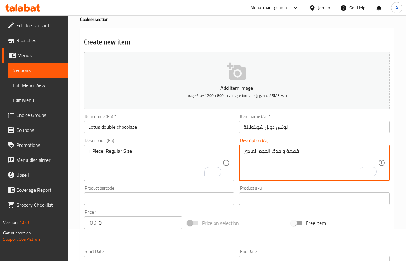
scroll to position [47, 0]
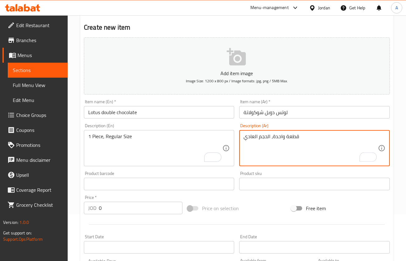
type textarea "قطعة واحدة، الحجم العادي"
drag, startPoint x: 58, startPoint y: 213, endPoint x: 9, endPoint y: 210, distance: 48.5
click at [17, 213] on div "Edit Restaurant Branches Menus Sections Full Menu View Edit Menu Choice Groups …" at bounding box center [203, 181] width 406 height 426
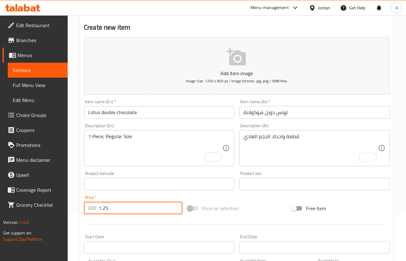
type input "1.25"
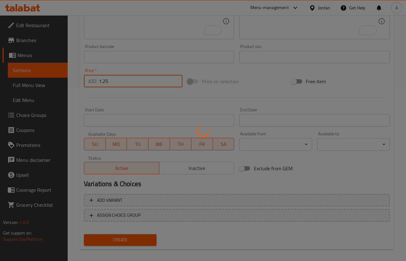
scroll to position [28, 0]
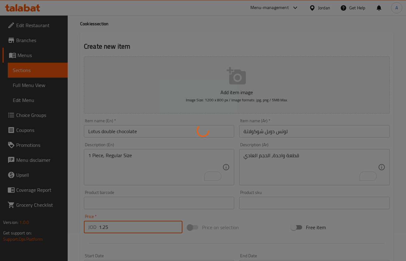
type input "0"
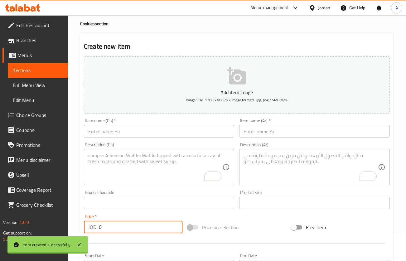
scroll to position [0, 0]
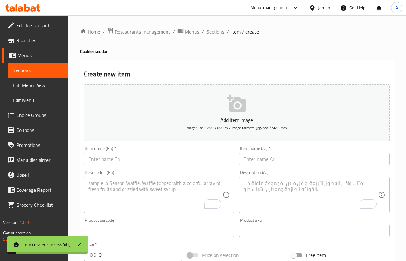
drag, startPoint x: 218, startPoint y: 41, endPoint x: 218, endPoint y: 37, distance: 3.7
click at [218, 40] on div "Home / Restaurants management / Menus / Sections / item / create Cookies sectio…" at bounding box center [237, 228] width 314 height 401
click at [218, 37] on div "Home / Restaurants management / Menus / Sections / item / create Cookies sectio…" at bounding box center [237, 228] width 314 height 401
click at [218, 35] on span "Sections" at bounding box center [216, 31] width 18 height 7
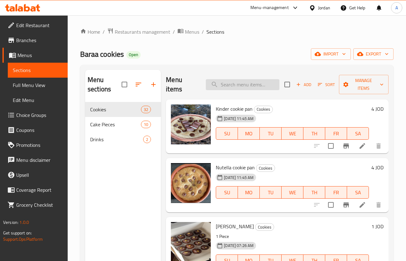
click at [236, 88] on input "search" at bounding box center [243, 84] width 74 height 11
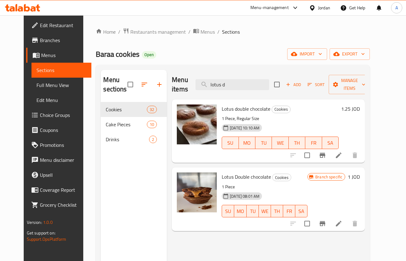
type input "lotus d"
click at [174, 79] on div "Menu items lotus d Add Sort Manage items" at bounding box center [268, 85] width 193 height 30
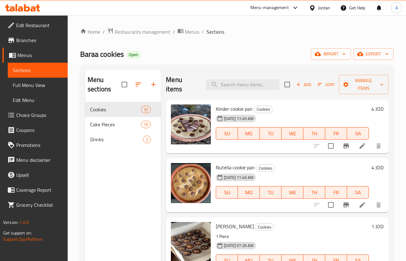
click at [300, 86] on span "Add" at bounding box center [304, 84] width 17 height 7
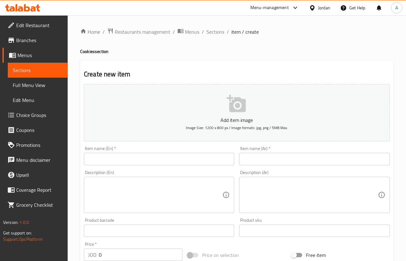
click at [163, 162] on input "text" at bounding box center [159, 159] width 150 height 12
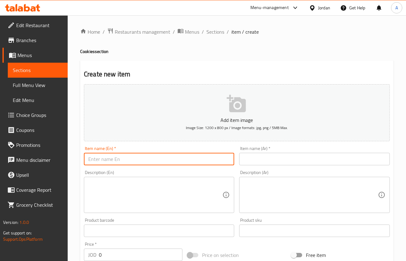
paste input "Kinder cookie"
type input "Kinder cookie"
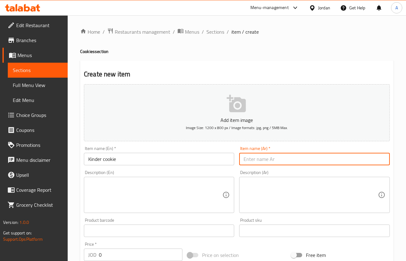
click at [280, 155] on input "text" at bounding box center [314, 159] width 150 height 12
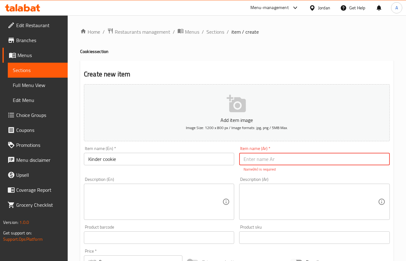
click at [292, 162] on input "text" at bounding box center [314, 159] width 150 height 12
paste input "[PERSON_NAME]"
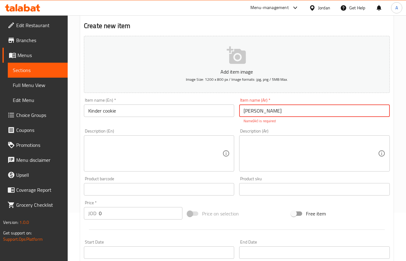
scroll to position [94, 0]
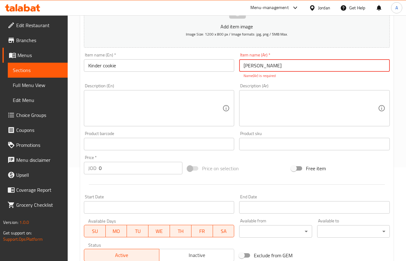
type input "[PERSON_NAME]"
drag, startPoint x: 104, startPoint y: 168, endPoint x: 12, endPoint y: 157, distance: 92.4
click at [39, 168] on div "Edit Restaurant Branches Menus Sections Full Menu View Edit Menu Choice Groups …" at bounding box center [203, 138] width 406 height 433
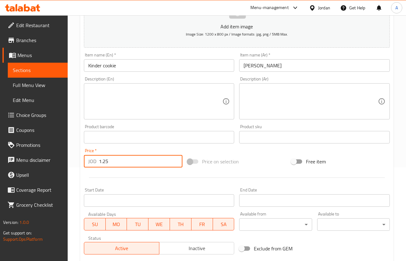
type input "1.25"
click at [113, 102] on textarea at bounding box center [155, 102] width 134 height 30
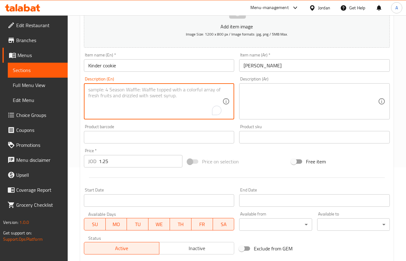
paste textarea "[PERSON_NAME]"
type textarea "[PERSON_NAME]"
drag, startPoint x: 66, startPoint y: 91, endPoint x: 63, endPoint y: 91, distance: 3.1
click at [59, 91] on div "Edit Restaurant Branches Menus Sections Full Menu View Edit Menu Choice Groups …" at bounding box center [203, 135] width 406 height 426
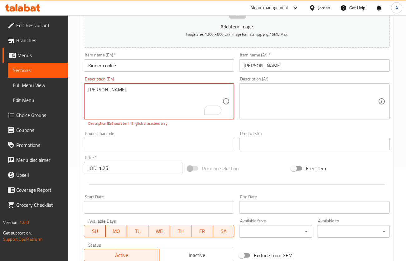
click at [97, 88] on textarea "[PERSON_NAME]" at bounding box center [155, 102] width 134 height 30
paste textarea "1 Piece, Regular Size"
type textarea "1 Piece, Regular Size"
click at [299, 99] on textarea at bounding box center [311, 102] width 134 height 30
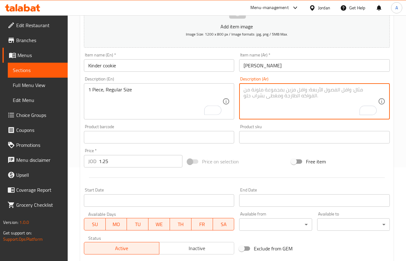
paste textarea "كوكي شوكولاتة دوبل"
type textarea "كوكي شوكولاتة دوبل"
click at [306, 93] on textarea "كوكي شوكولاتة دوبل" at bounding box center [311, 102] width 134 height 30
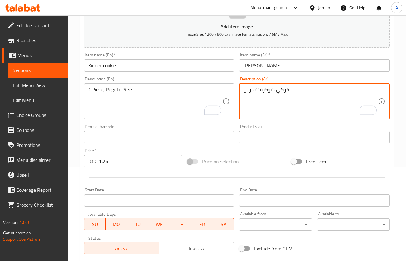
click at [306, 93] on textarea "كوكي شوكولاتة دوبل" at bounding box center [311, 102] width 134 height 30
paste textarea "قطعة واحدة، الحجم العادي"
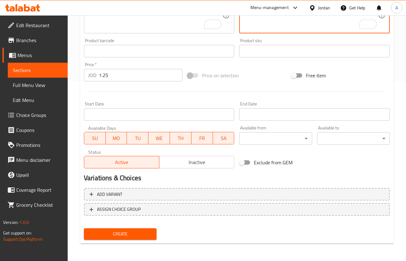
type textarea "قطعة واحدة، الحجم العادي"
click at [131, 228] on div "Create" at bounding box center [120, 234] width 78 height 17
click at [137, 234] on span "Create" at bounding box center [120, 234] width 63 height 8
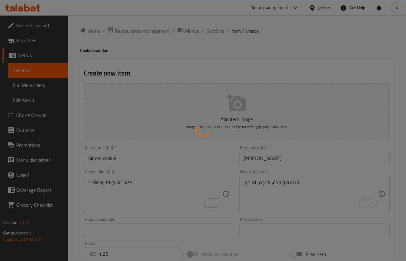
scroll to position [0, 0]
type input "0"
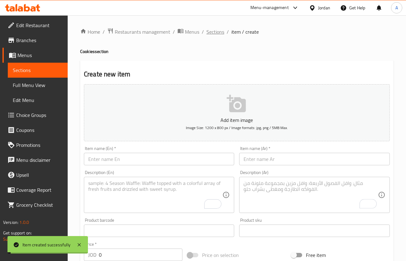
click at [218, 30] on span "Sections" at bounding box center [216, 31] width 18 height 7
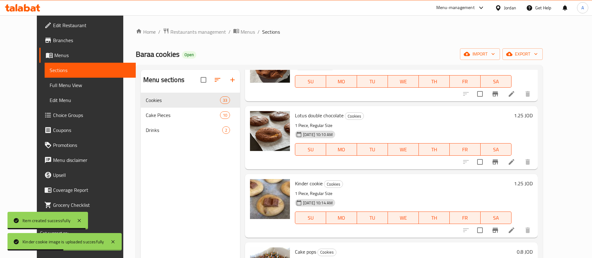
scroll to position [365, 0]
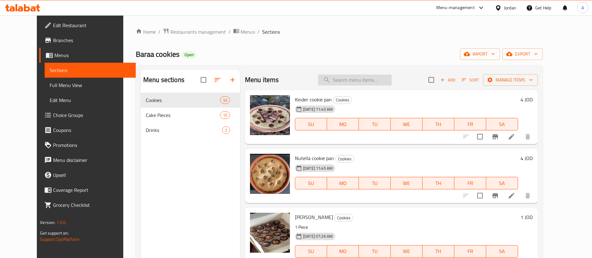
click at [382, 82] on input "search" at bounding box center [355, 80] width 74 height 11
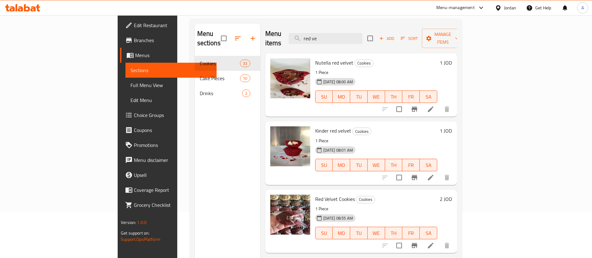
scroll to position [47, 0]
type input "red ve"
click at [434, 105] on icon at bounding box center [430, 108] width 7 height 7
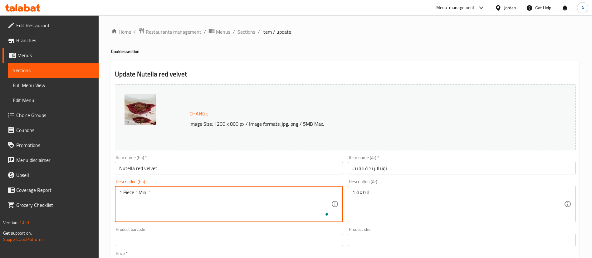
type textarea "1 Piece " Mini ""
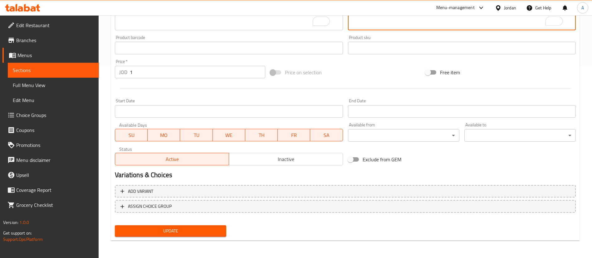
type textarea "قطعة 1 " ميني ""
click at [182, 234] on div "Update" at bounding box center [170, 231] width 116 height 17
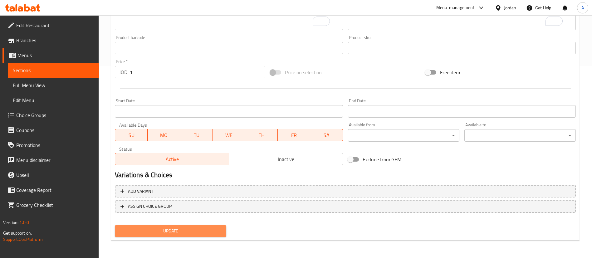
drag, startPoint x: 183, startPoint y: 232, endPoint x: 188, endPoint y: 237, distance: 7.4
click at [183, 232] on span "Update" at bounding box center [170, 231] width 101 height 8
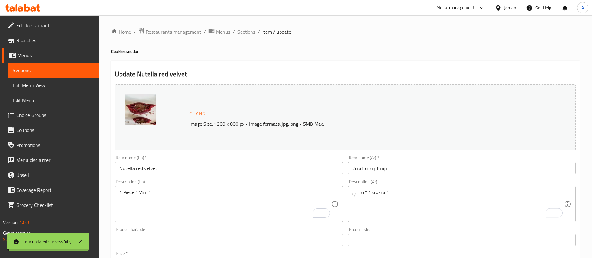
click at [246, 30] on span "Sections" at bounding box center [246, 31] width 18 height 7
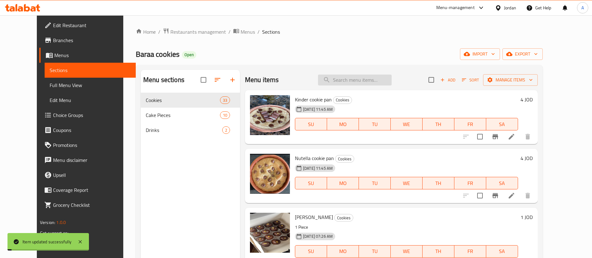
click at [351, 78] on input "search" at bounding box center [355, 80] width 74 height 11
type input "ق"
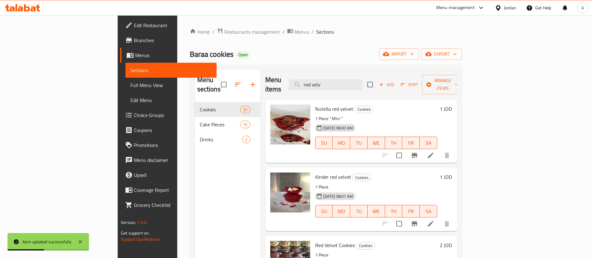
type input "red velv"
click at [433, 221] on icon at bounding box center [431, 224] width 6 height 6
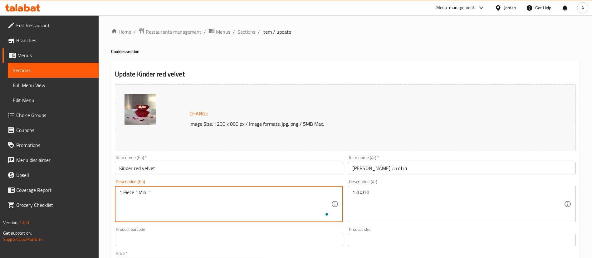
type textarea "1 Piece " Mini ""
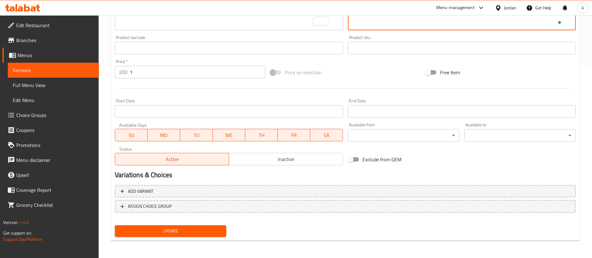
type textarea "قطعة 1 " ميني ""
drag, startPoint x: 142, startPoint y: 222, endPoint x: 145, endPoint y: 227, distance: 6.3
click at [142, 222] on div "Add variant ASSIGN CHOICE GROUP" at bounding box center [345, 203] width 466 height 41
click at [147, 228] on span "Update" at bounding box center [170, 231] width 101 height 8
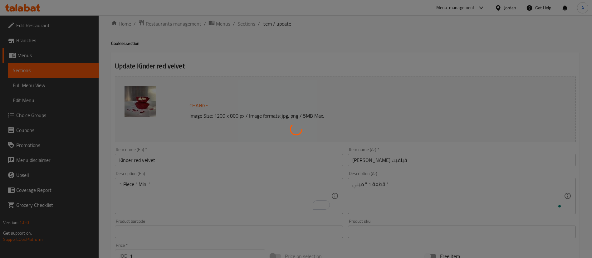
scroll to position [5, 0]
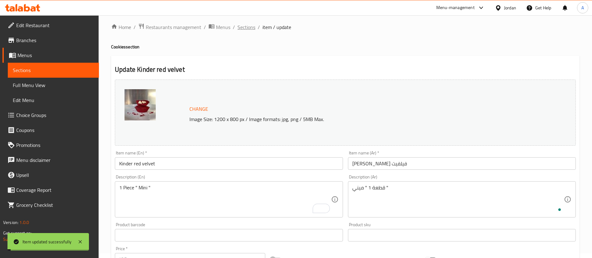
click at [249, 27] on span "Sections" at bounding box center [246, 26] width 18 height 7
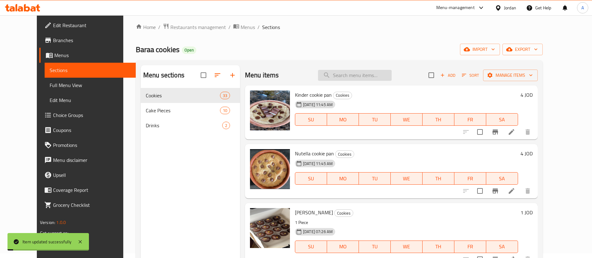
click at [363, 74] on input "search" at bounding box center [355, 75] width 74 height 11
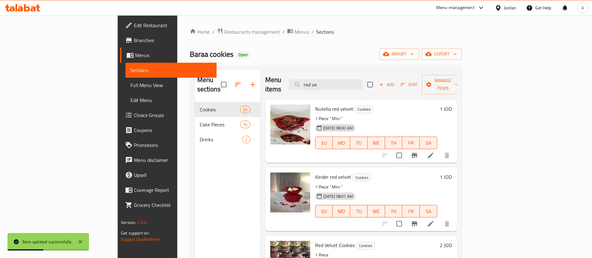
type input "red ve"
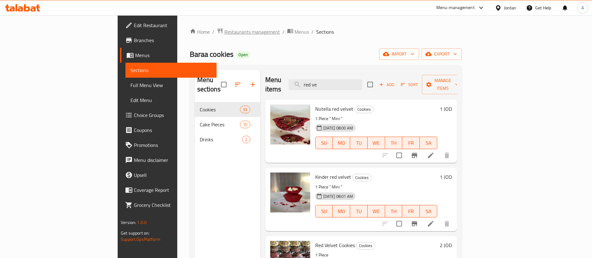
click at [224, 33] on span "Restaurants management" at bounding box center [252, 31] width 56 height 7
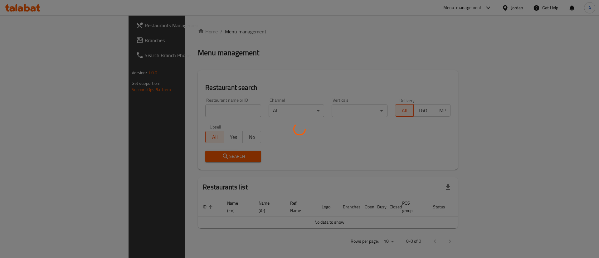
drag, startPoint x: 183, startPoint y: 112, endPoint x: 183, endPoint y: 109, distance: 3.2
click at [183, 110] on div at bounding box center [299, 129] width 599 height 258
click at [183, 109] on div at bounding box center [299, 129] width 599 height 258
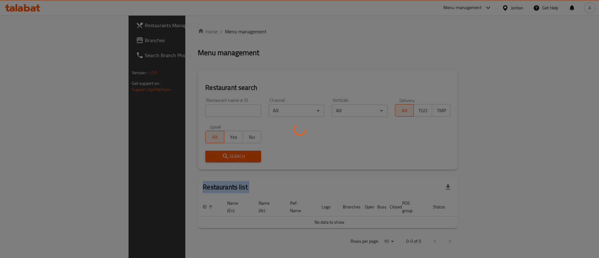
click at [183, 109] on div at bounding box center [299, 129] width 599 height 258
click at [181, 109] on div at bounding box center [299, 129] width 599 height 258
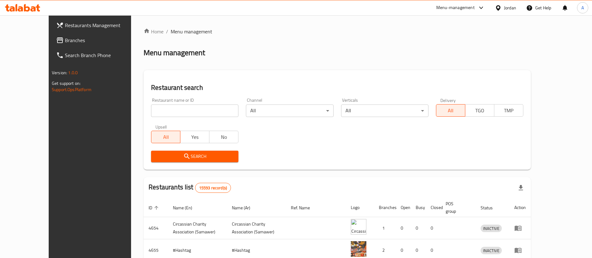
drag, startPoint x: 220, startPoint y: 118, endPoint x: 218, endPoint y: 110, distance: 7.6
click at [219, 116] on div "Restaurant name or ID Restaurant name or ID" at bounding box center [194, 107] width 95 height 27
click at [218, 110] on input "search" at bounding box center [194, 111] width 87 height 12
type input "eat clean jo"
click button "Search" at bounding box center [194, 157] width 87 height 12
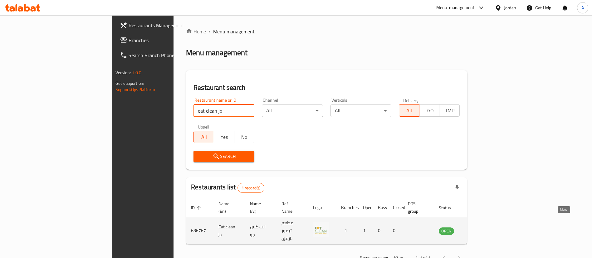
click at [483, 227] on link "enhanced table" at bounding box center [478, 230] width 12 height 7
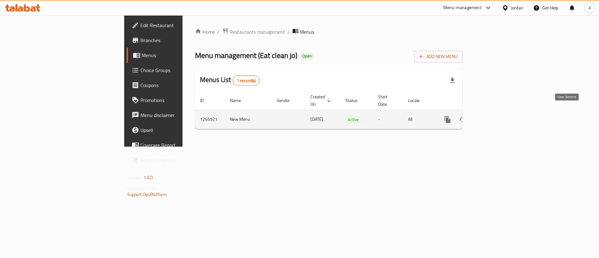
click at [500, 115] on link "enhanced table" at bounding box center [492, 119] width 15 height 15
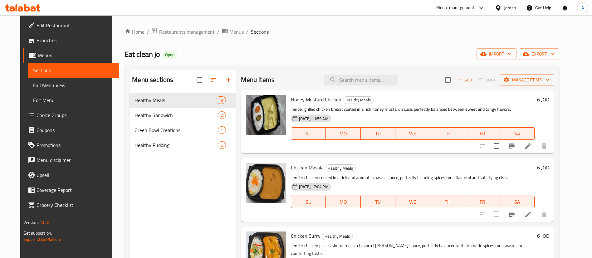
click at [201, 195] on div "Menu sections Healthy Meals 18 Healthy Sandwich 2 Green Bowl Creations 1 Health…" at bounding box center [183, 199] width 106 height 258
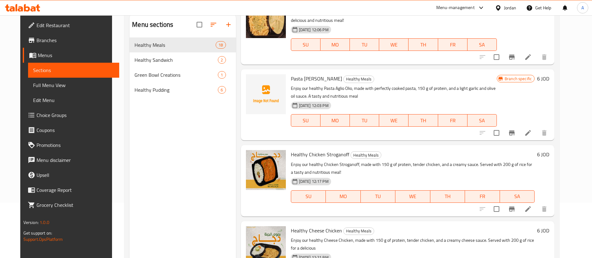
scroll to position [41, 0]
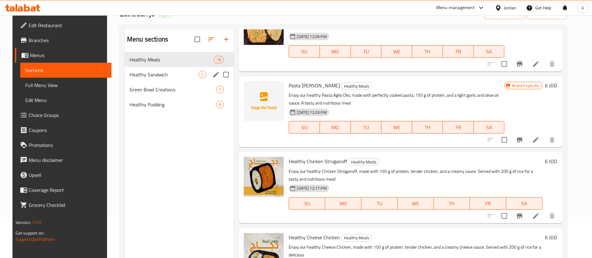
click at [159, 76] on span "Healthy Sandwich" at bounding box center [164, 74] width 69 height 7
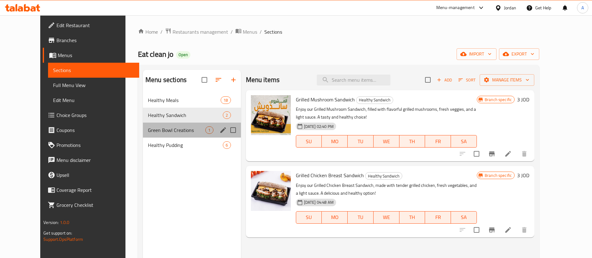
click at [163, 128] on span "Green Bowl Creations" at bounding box center [176, 129] width 57 height 7
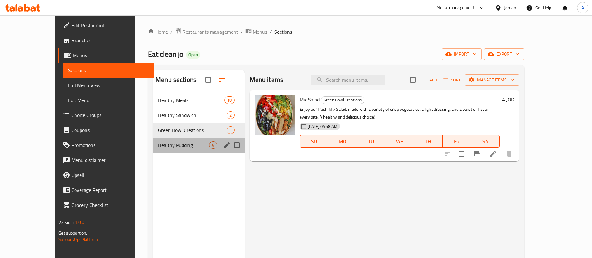
click at [167, 152] on div "Healthy Pudding 6" at bounding box center [198, 145] width 91 height 15
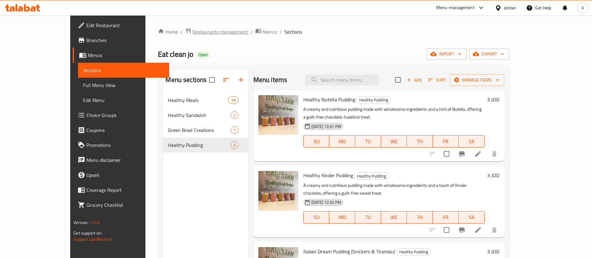
click at [193, 31] on span "Restaurants management" at bounding box center [221, 31] width 56 height 7
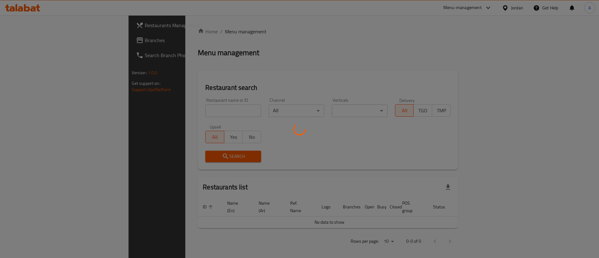
click at [200, 115] on div at bounding box center [299, 129] width 599 height 258
click at [201, 111] on div at bounding box center [299, 129] width 599 height 258
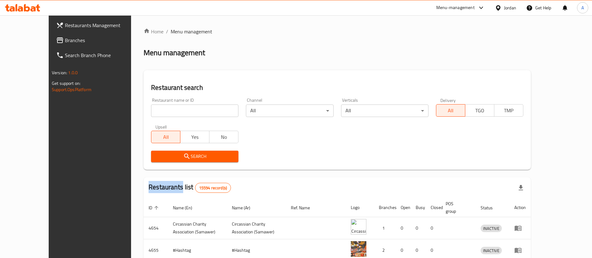
click at [202, 110] on div at bounding box center [296, 129] width 592 height 258
click at [202, 110] on input "search" at bounding box center [194, 111] width 87 height 12
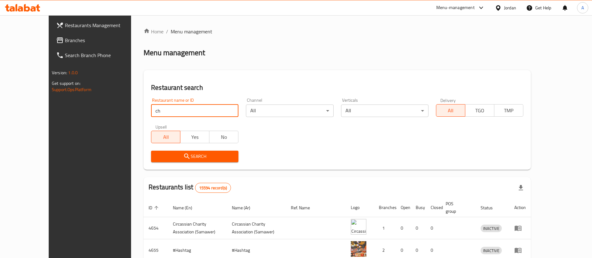
type input "c"
type input "baraa cookies"
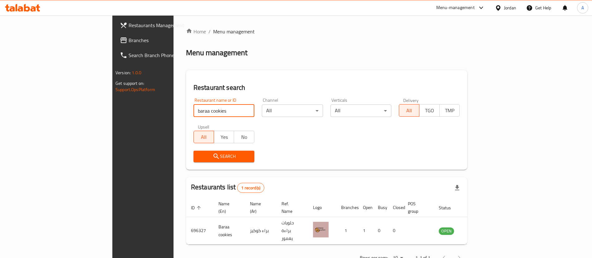
scroll to position [8, 0]
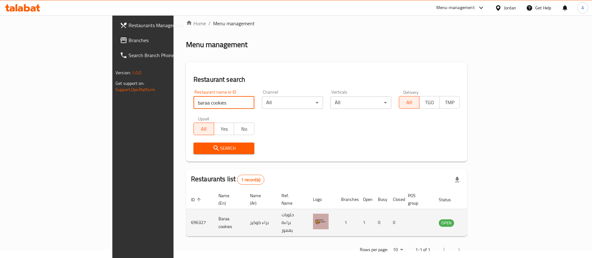
click at [483, 219] on link "enhanced table" at bounding box center [478, 222] width 12 height 7
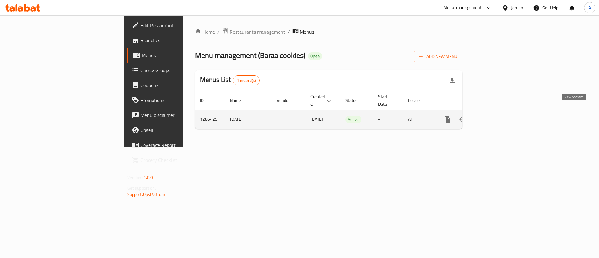
click at [497, 116] on icon "enhanced table" at bounding box center [492, 119] width 7 height 7
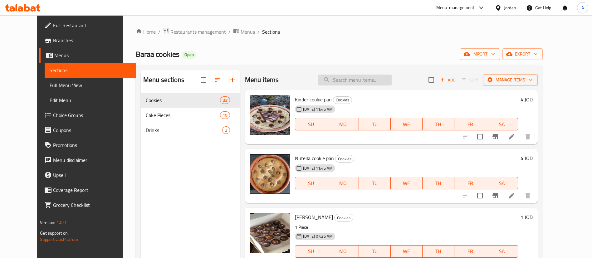
click at [341, 78] on input "search" at bounding box center [355, 80] width 74 height 11
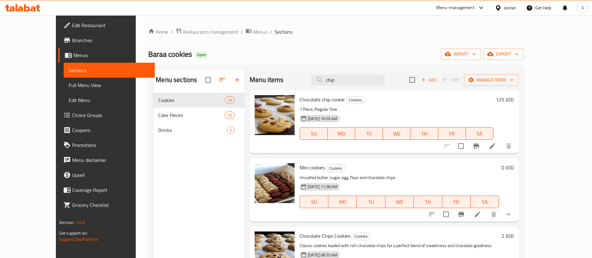
type input "chip"
drag, startPoint x: 324, startPoint y: 76, endPoint x: 554, endPoint y: 99, distance: 230.8
click at [514, 99] on h6 "125 JOD" at bounding box center [505, 99] width 18 height 9
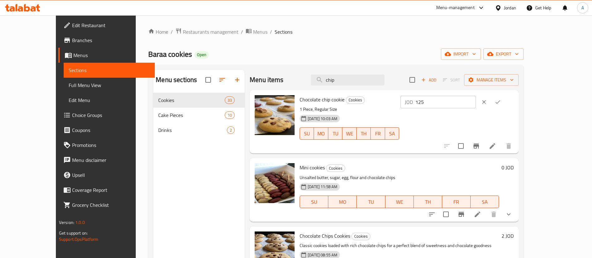
click at [476, 100] on input "125" at bounding box center [445, 102] width 61 height 12
type input "1.25"
click at [505, 103] on div at bounding box center [490, 102] width 27 height 14
drag, startPoint x: 552, startPoint y: 103, endPoint x: 549, endPoint y: 105, distance: 3.8
click at [501, 103] on icon "ok" at bounding box center [498, 102] width 6 height 6
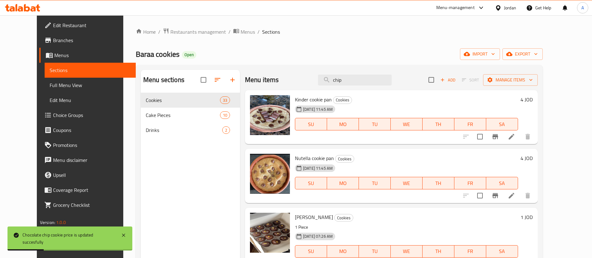
click at [194, 40] on div "Home / Restaurants management / Menus / Sections Baraa cookies Open import expo…" at bounding box center [339, 180] width 407 height 305
drag, startPoint x: 193, startPoint y: 37, endPoint x: 193, endPoint y: 32, distance: 4.7
click at [193, 35] on div "Home / Restaurants management / Menus / Sections Baraa cookies Open import expo…" at bounding box center [339, 180] width 407 height 305
click at [193, 32] on span "Restaurants management" at bounding box center [198, 31] width 56 height 7
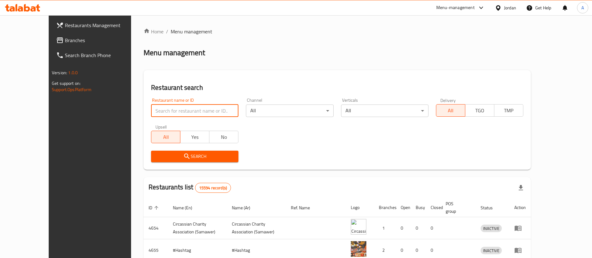
click at [172, 110] on input "search" at bounding box center [194, 111] width 87 height 12
type input "alleyway"
click button "Search" at bounding box center [194, 157] width 87 height 12
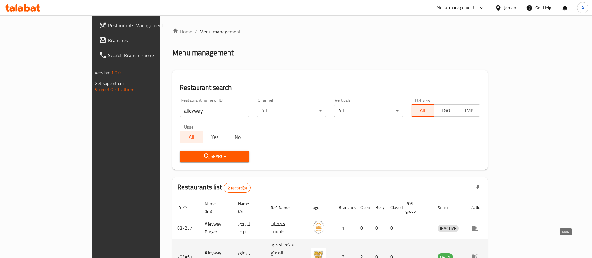
click at [479, 253] on icon "enhanced table" at bounding box center [474, 256] width 7 height 7
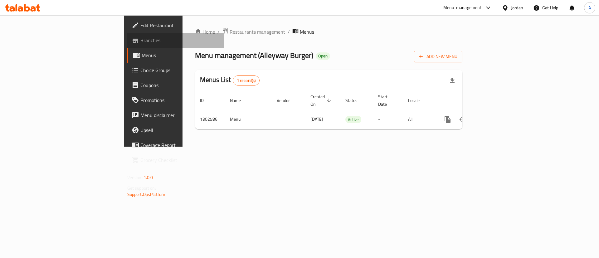
click at [140, 44] on span "Branches" at bounding box center [179, 40] width 79 height 7
